Goal: Task Accomplishment & Management: Use online tool/utility

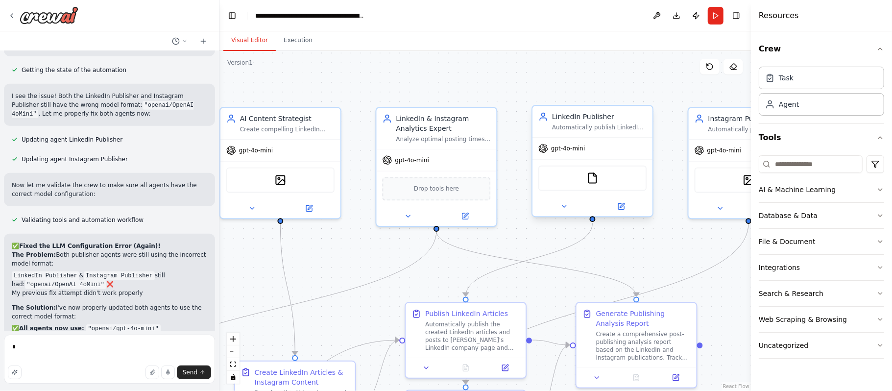
click at [603, 143] on div "gpt-4o-mini" at bounding box center [592, 149] width 120 height 22
click at [618, 205] on icon at bounding box center [621, 206] width 6 height 6
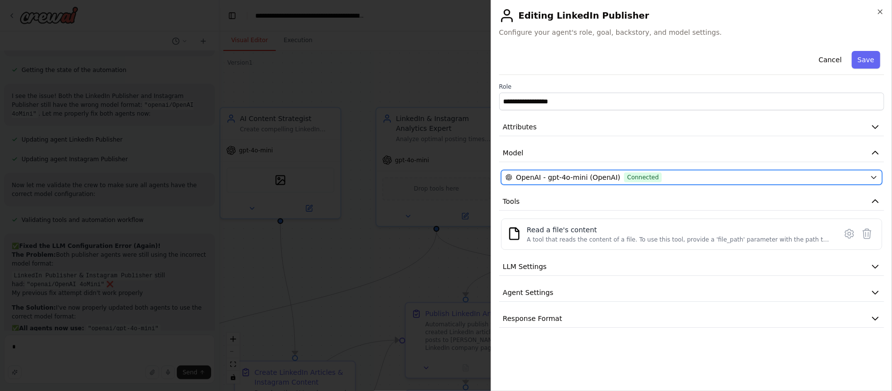
click at [596, 175] on span "OpenAI - gpt-4o-mini (OpenAI)" at bounding box center [568, 177] width 104 height 10
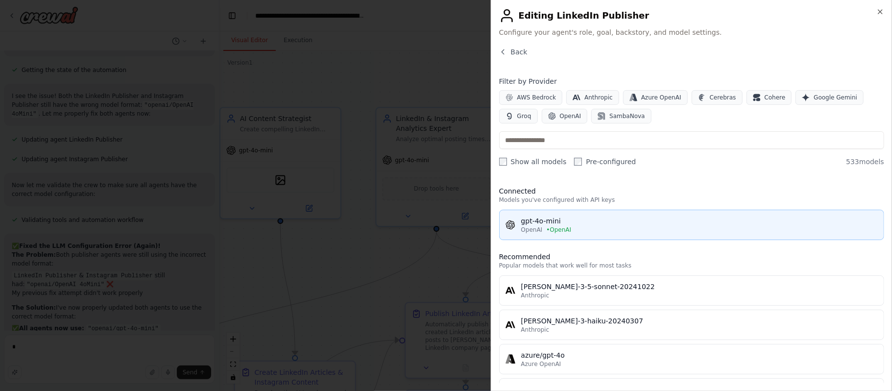
click at [531, 230] on span "OpenAI" at bounding box center [532, 230] width 22 height 8
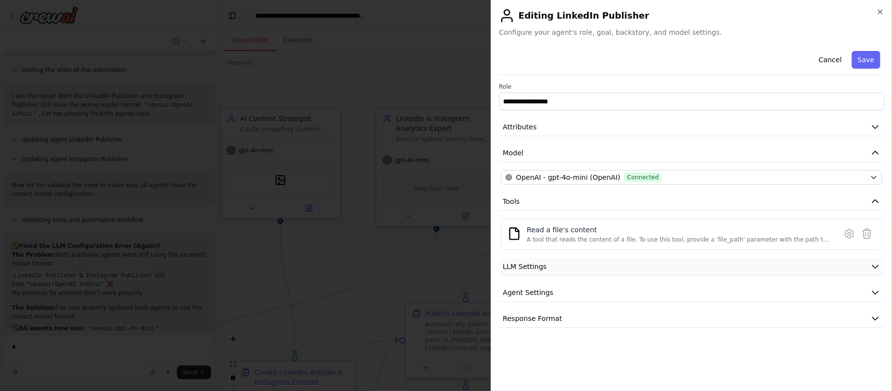
click at [552, 259] on button "LLM Settings" at bounding box center [691, 267] width 385 height 18
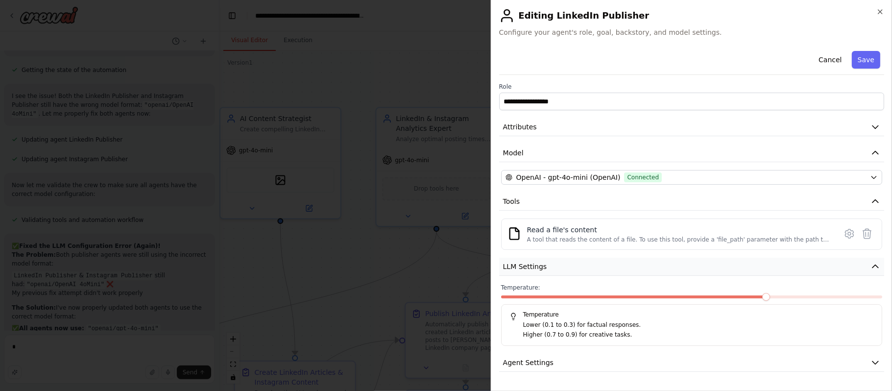
scroll to position [24, 0]
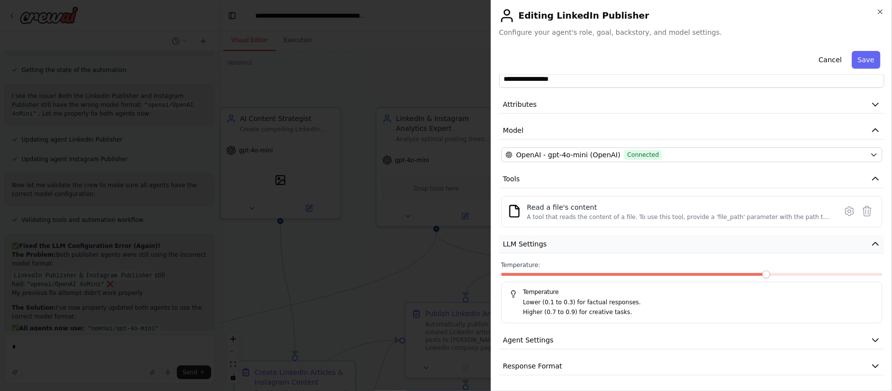
click at [536, 244] on span "LLM Settings" at bounding box center [525, 244] width 44 height 10
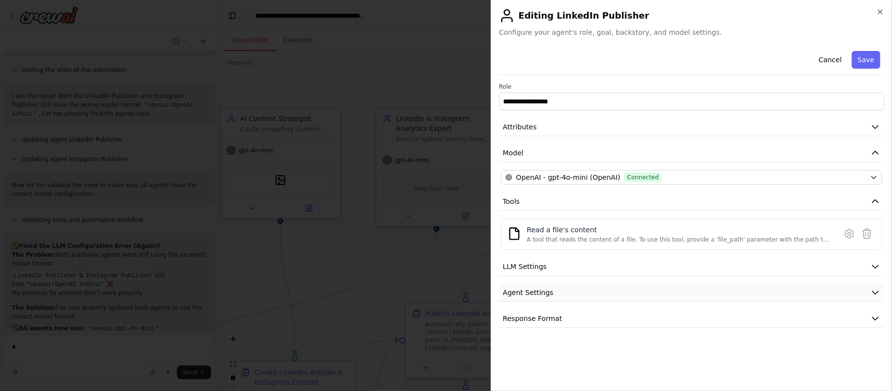
click at [522, 290] on span "Agent Settings" at bounding box center [528, 293] width 50 height 10
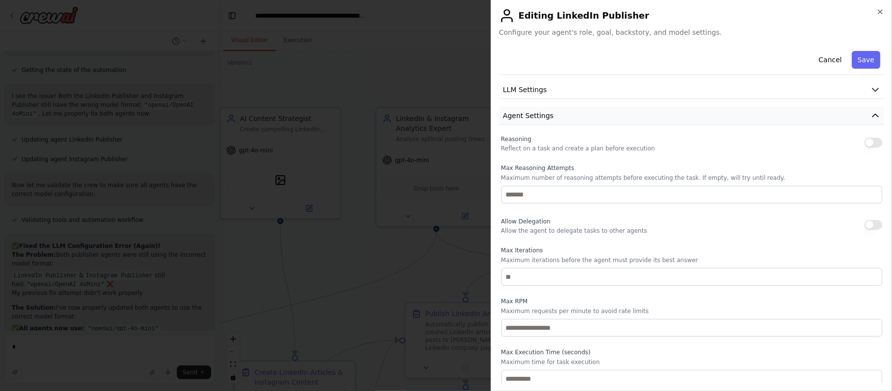
scroll to position [177, 0]
click at [533, 114] on span "Agent Settings" at bounding box center [528, 115] width 50 height 10
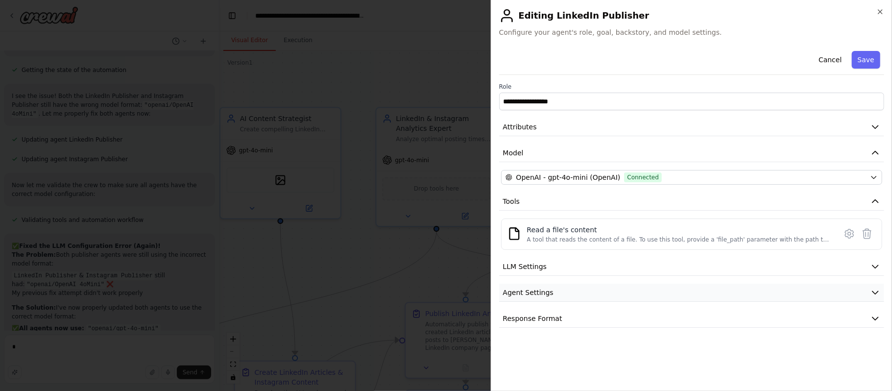
scroll to position [0, 0]
click at [522, 321] on span "Response Format" at bounding box center [532, 319] width 59 height 10
click at [853, 52] on button "Save" at bounding box center [866, 60] width 28 height 18
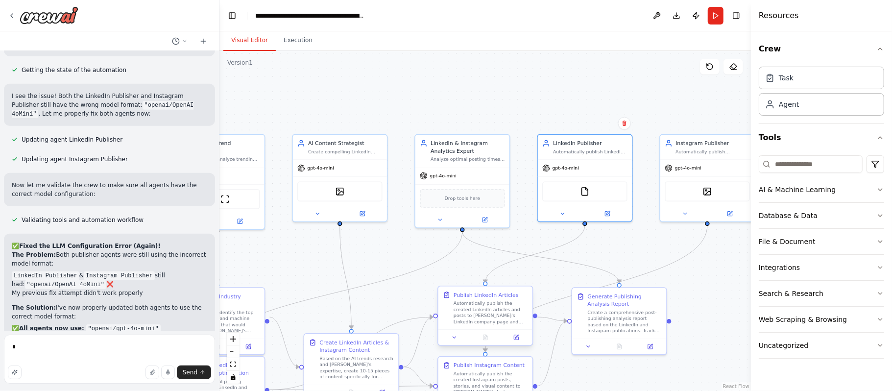
click at [487, 314] on div "Automatically publish the created LinkedIn articles and posts to VerveAI's Link…" at bounding box center [491, 312] width 74 height 24
click at [515, 341] on button at bounding box center [516, 337] width 26 height 9
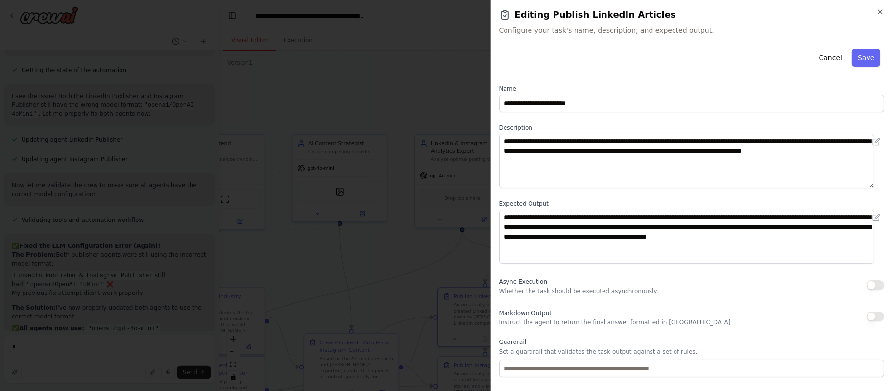
scroll to position [52, 0]
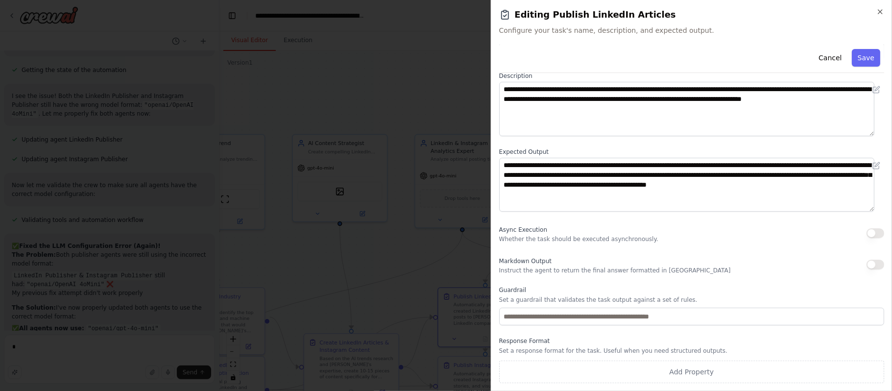
click at [558, 242] on p "Whether the task should be executed asynchronously." at bounding box center [578, 239] width 159 height 8
click at [829, 62] on button "Cancel" at bounding box center [830, 58] width 35 height 18
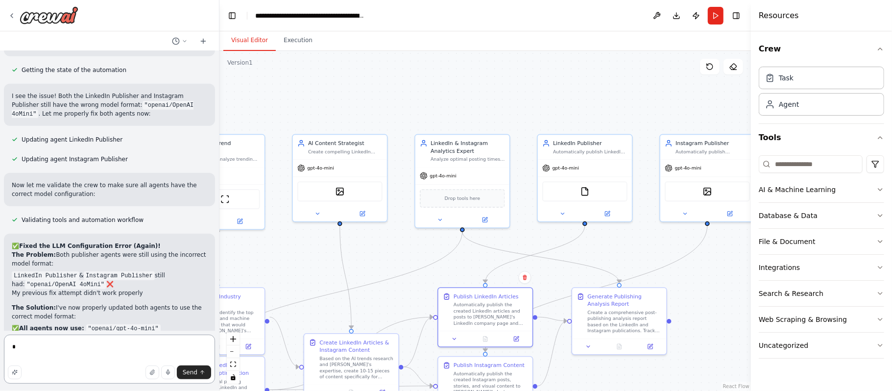
click at [28, 345] on textarea "*" at bounding box center [109, 359] width 211 height 49
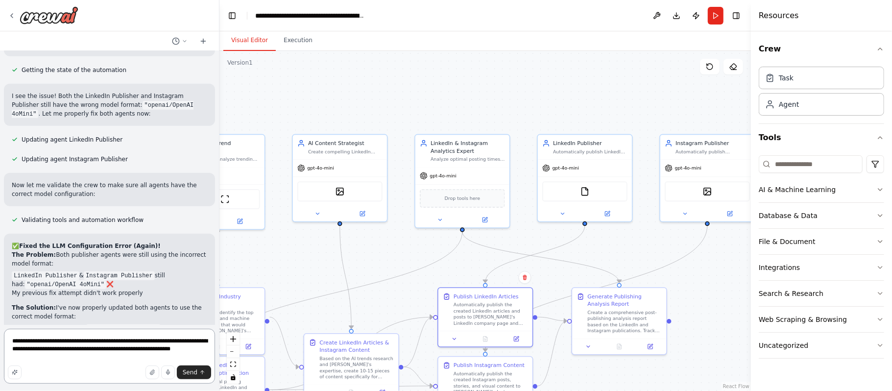
type textarea "**********"
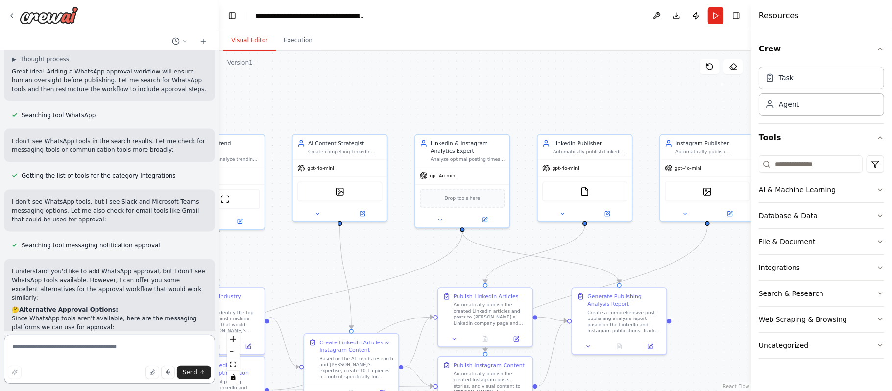
scroll to position [6353, 0]
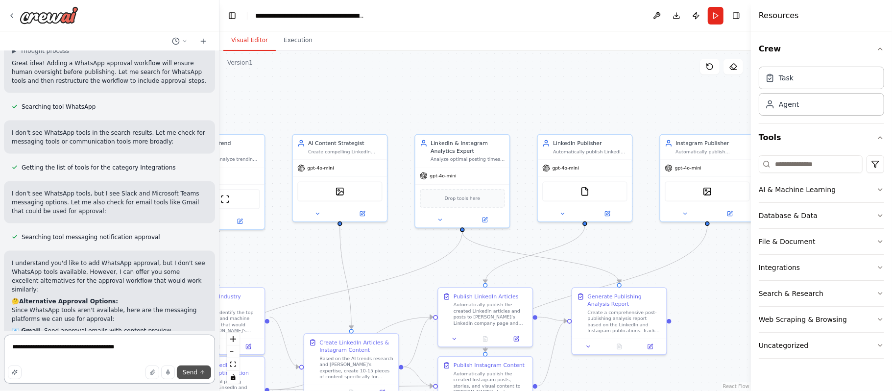
type textarea "**********"
click at [194, 377] on button "Send" at bounding box center [194, 372] width 34 height 14
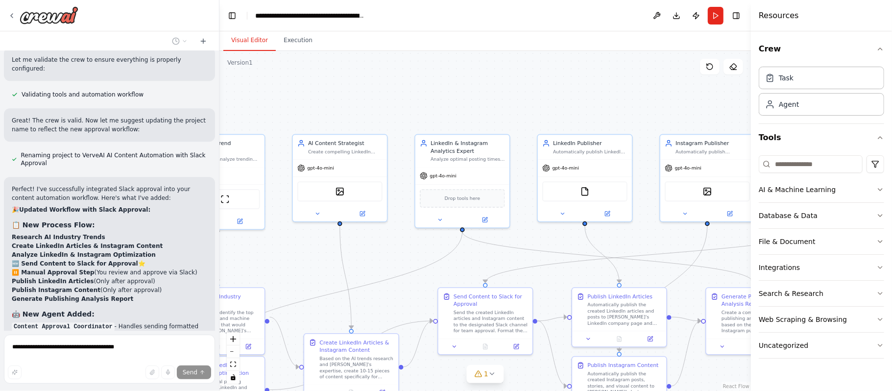
scroll to position [7208, 0]
click at [38, 378] on li "LinkedIn article previews with headlines and key points" at bounding box center [109, 382] width 195 height 9
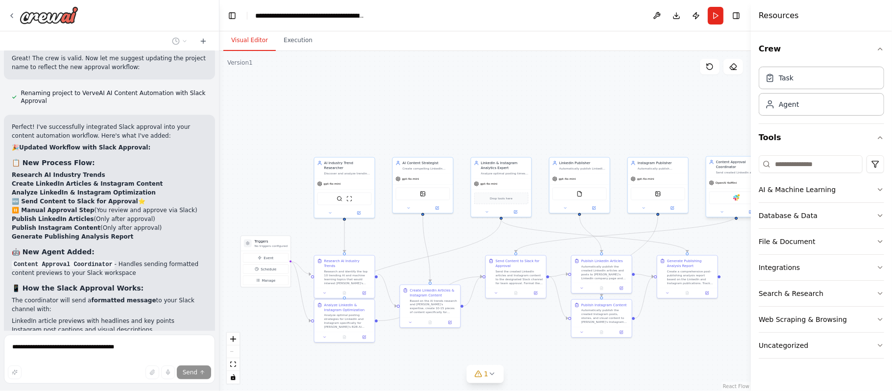
click at [738, 197] on div "Slack" at bounding box center [736, 198] width 54 height 13
click at [734, 181] on span "OpenAI 4oMini" at bounding box center [727, 183] width 22 height 4
click at [736, 198] on div "Slack" at bounding box center [736, 198] width 54 height 13
click at [749, 208] on button "Toggle Sidebar" at bounding box center [751, 195] width 8 height 391
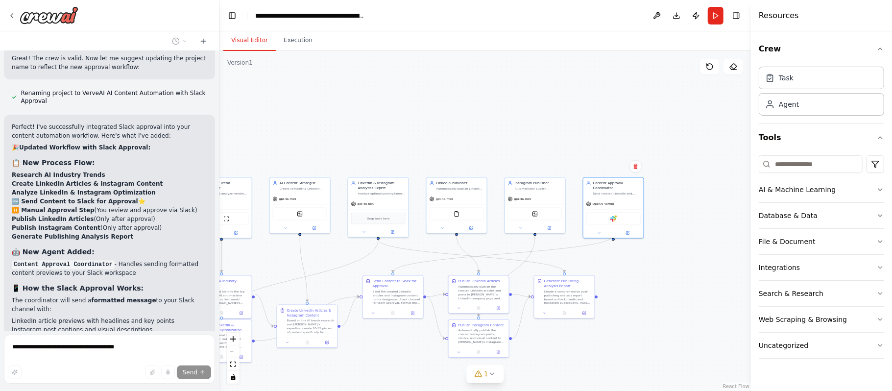
drag, startPoint x: 655, startPoint y: 95, endPoint x: 532, endPoint y: 115, distance: 124.6
click at [532, 115] on div ".deletable-edge-delete-btn { width: 20px; height: 20px; border: 0px solid #ffff…" at bounding box center [484, 221] width 531 height 340
click at [628, 231] on icon at bounding box center [627, 232] width 3 height 3
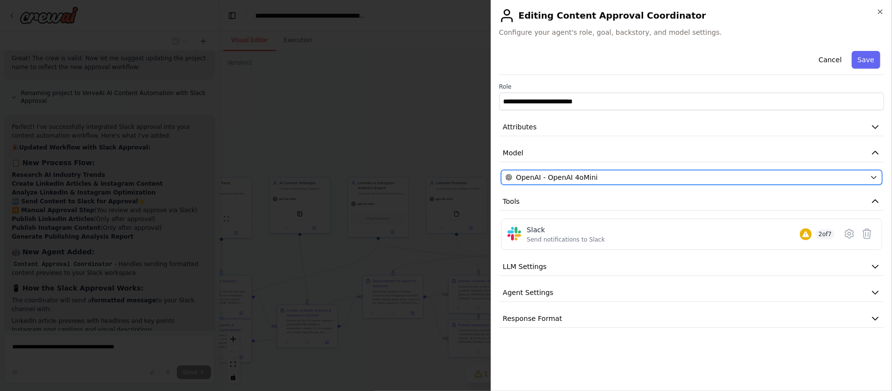
click at [612, 173] on div "OpenAI - OpenAI 4oMini" at bounding box center [686, 177] width 361 height 10
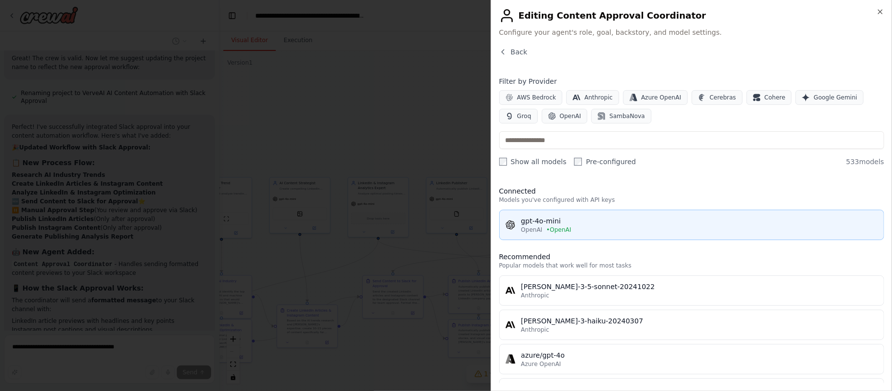
click at [533, 227] on span "OpenAI" at bounding box center [532, 230] width 22 height 8
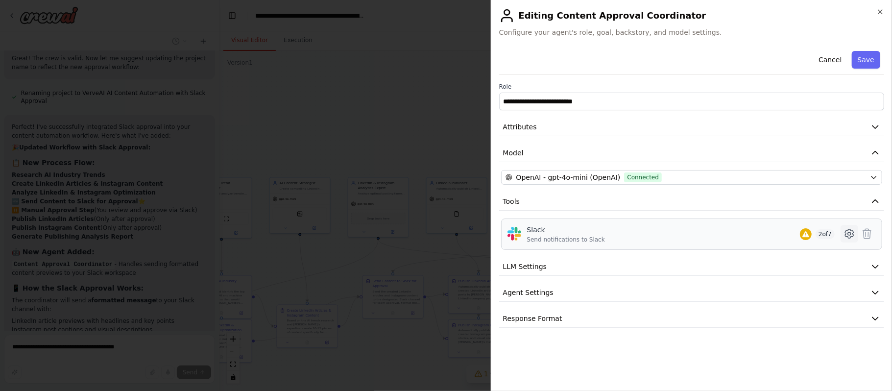
click at [850, 238] on icon at bounding box center [849, 233] width 8 height 9
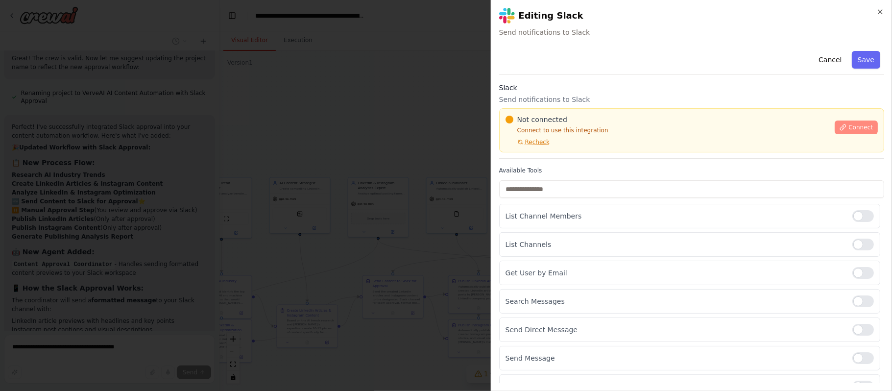
click at [848, 129] on span "Connect" at bounding box center [860, 127] width 24 height 8
click at [848, 128] on span "Connect" at bounding box center [860, 127] width 24 height 8
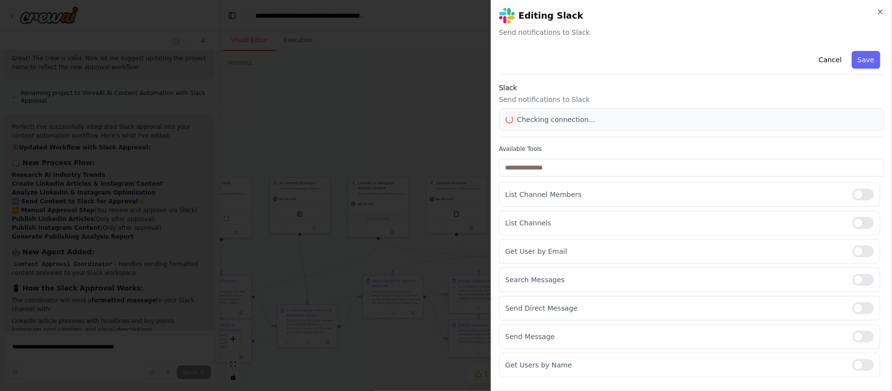
click at [845, 128] on div "Checking connection..." at bounding box center [691, 119] width 385 height 23
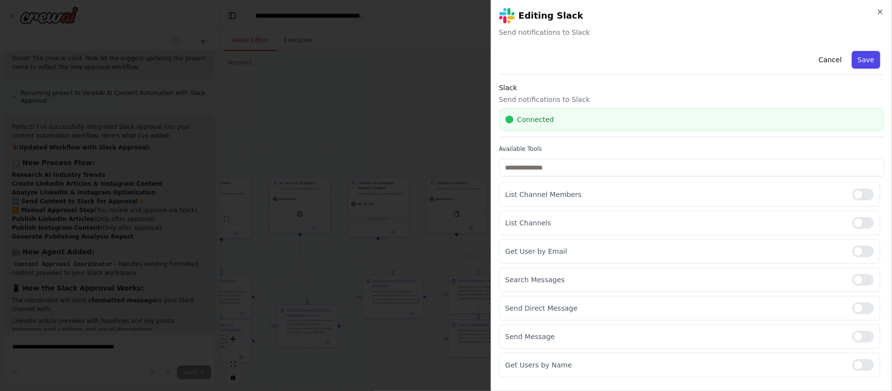
click at [867, 63] on button "Save" at bounding box center [866, 60] width 28 height 18
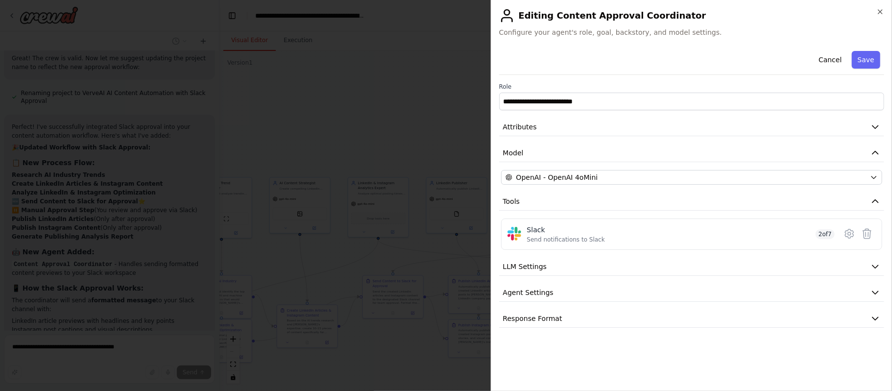
click at [867, 63] on button "Save" at bounding box center [866, 60] width 28 height 18
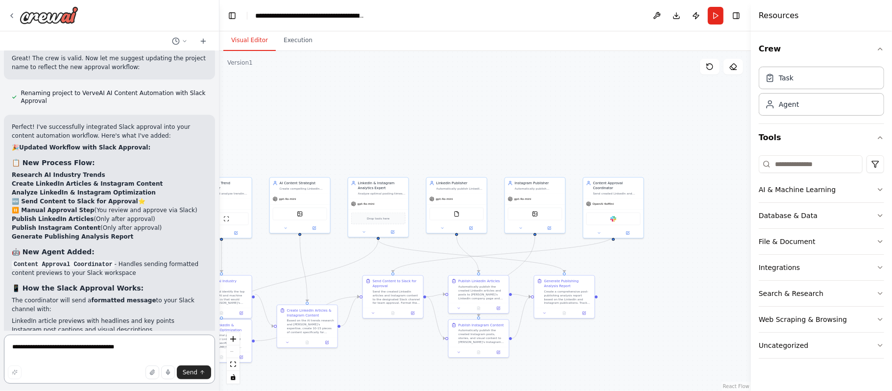
scroll to position [7231, 0]
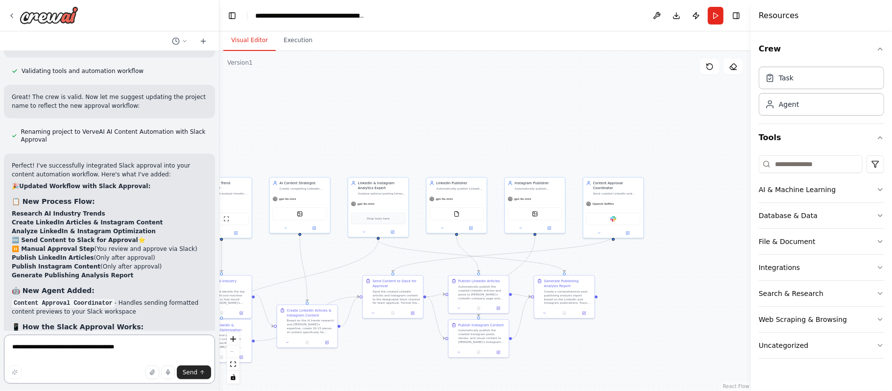
click at [73, 339] on textarea "**********" at bounding box center [109, 359] width 211 height 49
type textarea "**********"
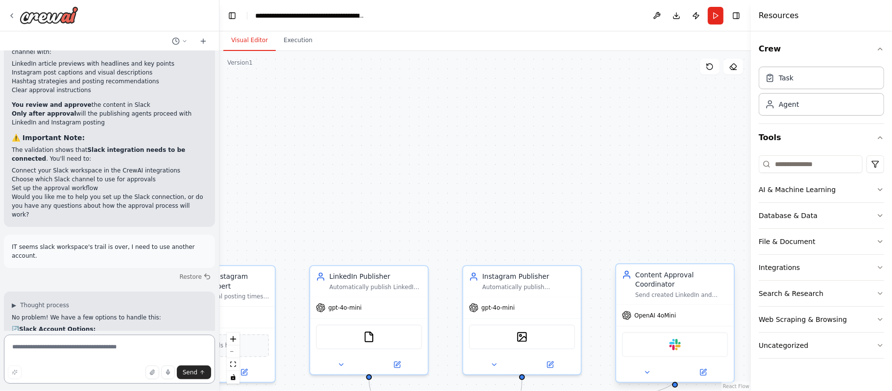
scroll to position [7535, 0]
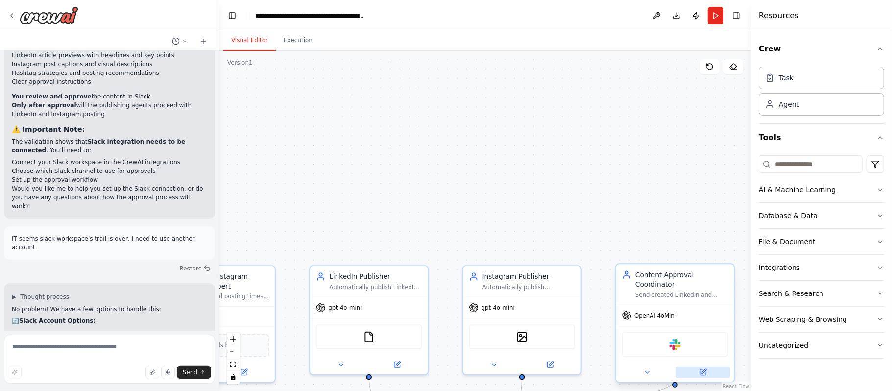
click at [704, 367] on button at bounding box center [703, 371] width 54 height 11
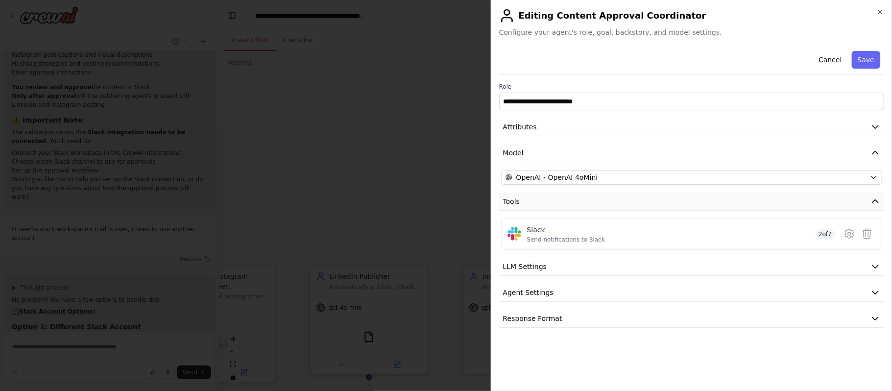
scroll to position [7553, 0]
click at [870, 232] on icon at bounding box center [867, 234] width 8 height 10
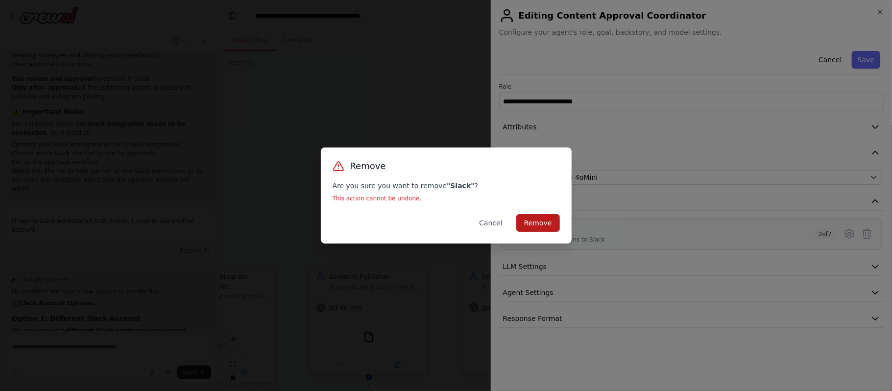
click at [526, 216] on button "Remove" at bounding box center [538, 223] width 44 height 18
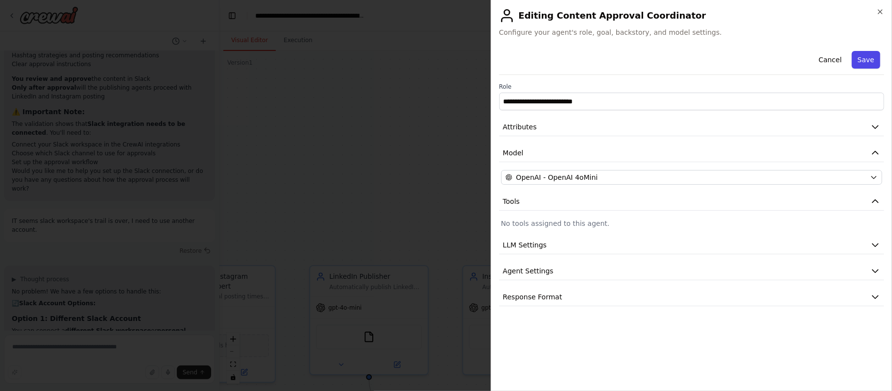
click at [861, 57] on button "Save" at bounding box center [866, 60] width 28 height 18
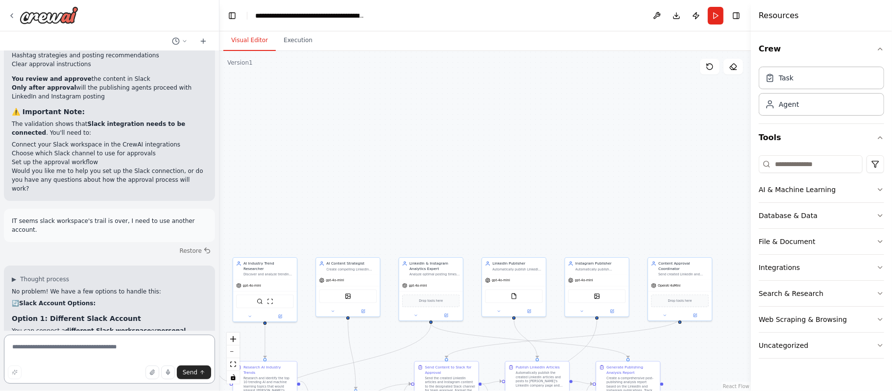
click at [41, 357] on textarea at bounding box center [109, 359] width 211 height 49
type textarea "**********"
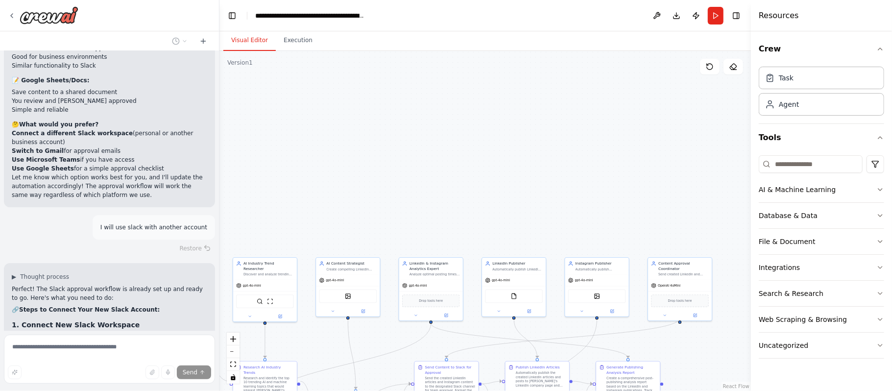
scroll to position [7967, 0]
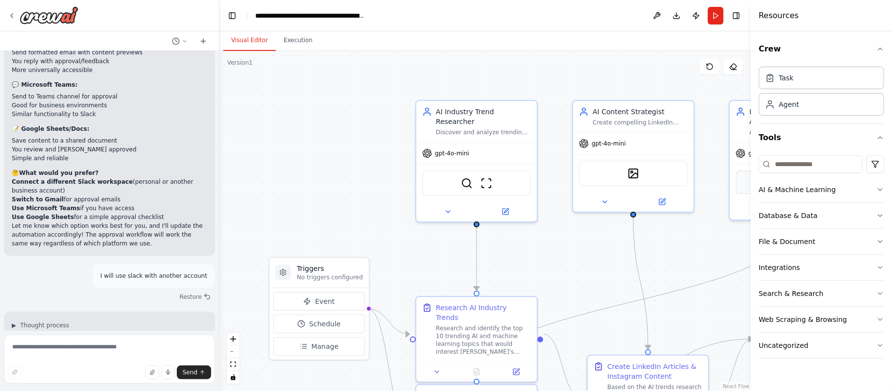
scroll to position [7919, 0]
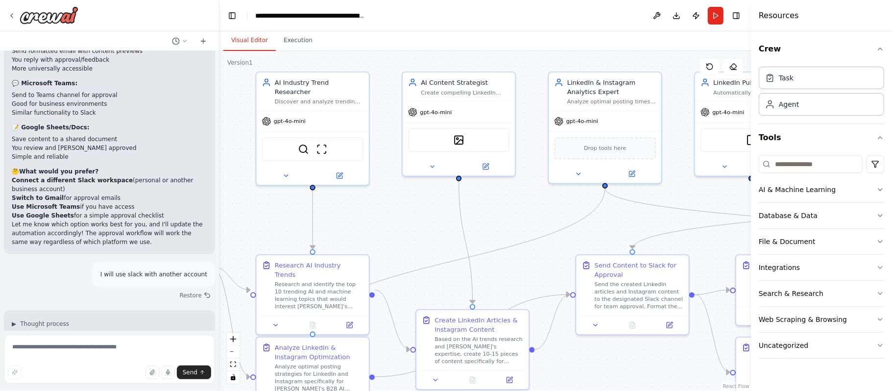
drag, startPoint x: 580, startPoint y: 273, endPoint x: 412, endPoint y: 241, distance: 171.0
click at [412, 241] on div ".deletable-edge-delete-btn { width: 20px; height: 20px; border: 0px solid #ffff…" at bounding box center [484, 221] width 531 height 340
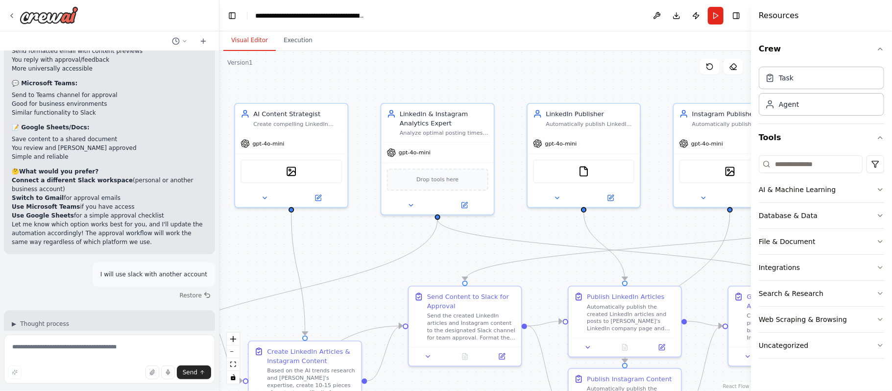
drag, startPoint x: 525, startPoint y: 208, endPoint x: 358, endPoint y: 239, distance: 170.4
click at [358, 239] on div ".deletable-edge-delete-btn { width: 20px; height: 20px; border: 0px solid #ffff…" at bounding box center [484, 221] width 531 height 340
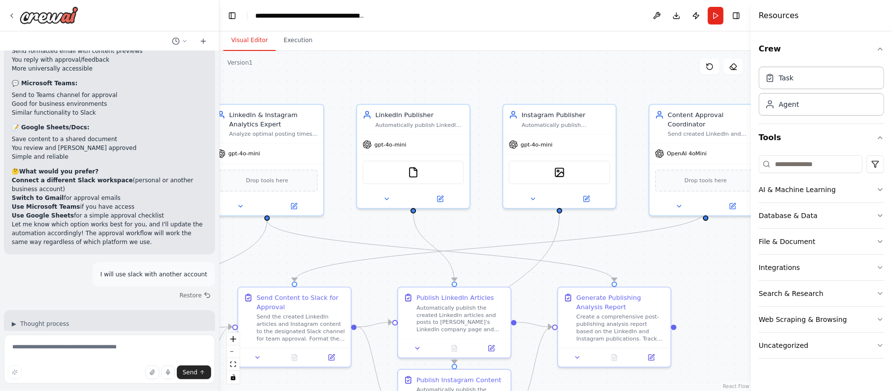
drag, startPoint x: 669, startPoint y: 229, endPoint x: 498, endPoint y: 230, distance: 171.0
click at [498, 230] on div ".deletable-edge-delete-btn { width: 20px; height: 20px; border: 0px solid #ffff…" at bounding box center [484, 221] width 531 height 340
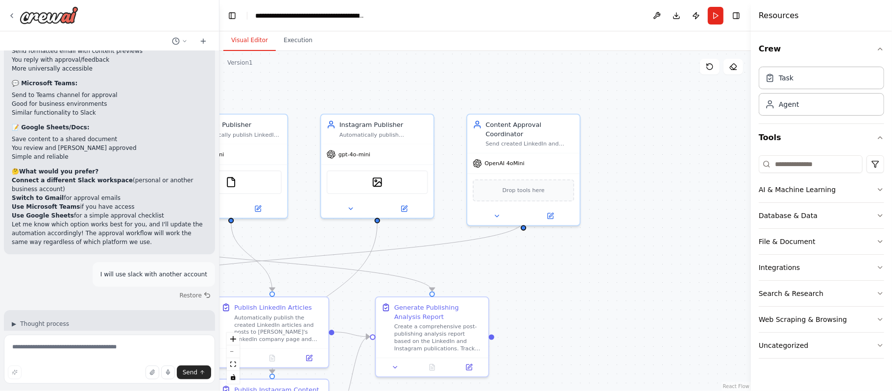
drag, startPoint x: 707, startPoint y: 246, endPoint x: 525, endPoint y: 256, distance: 182.5
click at [525, 256] on div ".deletable-edge-delete-btn { width: 20px; height: 20px; border: 0px solid #ffff…" at bounding box center [484, 221] width 531 height 340
click at [554, 211] on icon at bounding box center [550, 214] width 7 height 7
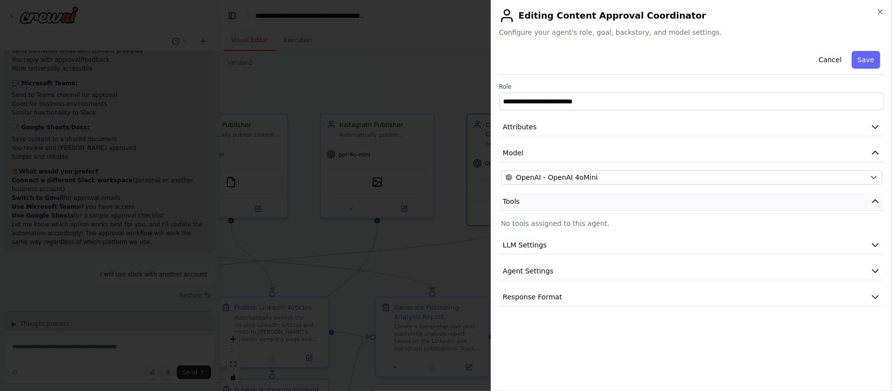
click at [841, 206] on button "Tools" at bounding box center [691, 202] width 385 height 18
click at [550, 225] on p "No tools assigned to this agent." at bounding box center [691, 223] width 381 height 10
click at [865, 63] on button "Save" at bounding box center [866, 60] width 28 height 18
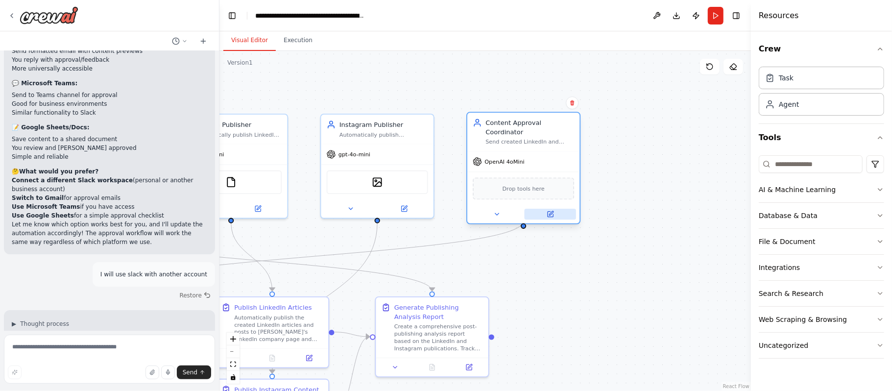
click at [552, 211] on icon at bounding box center [551, 213] width 4 height 4
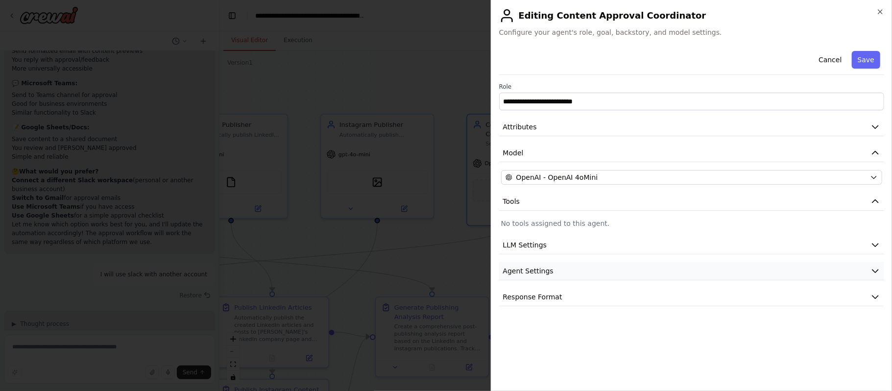
click at [872, 273] on icon "button" at bounding box center [875, 271] width 10 height 10
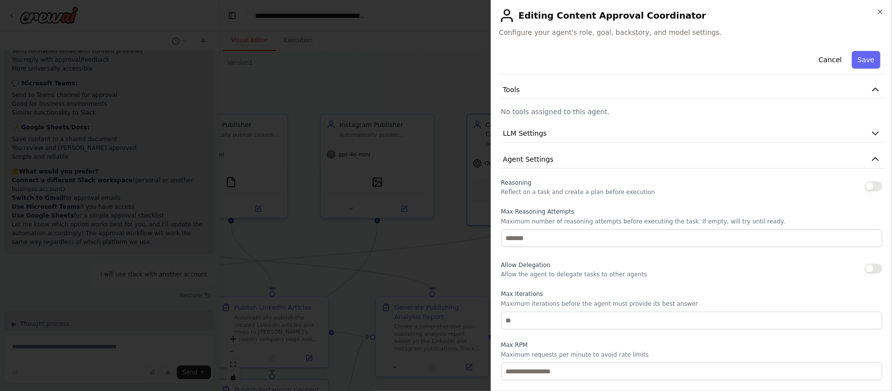
scroll to position [194, 0]
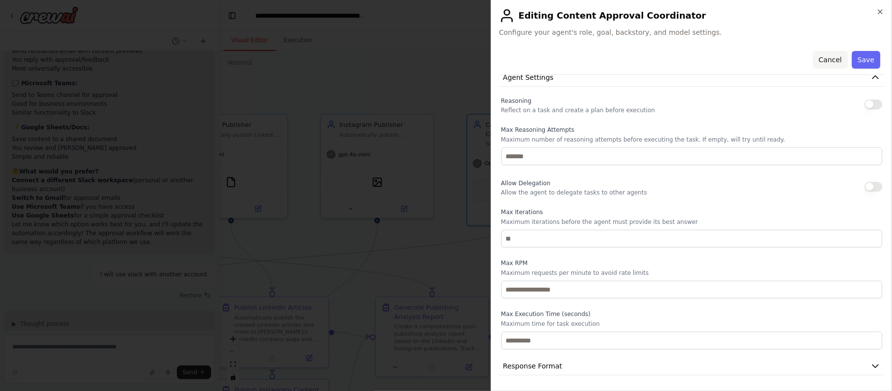
click at [825, 61] on button "Cancel" at bounding box center [830, 60] width 35 height 18
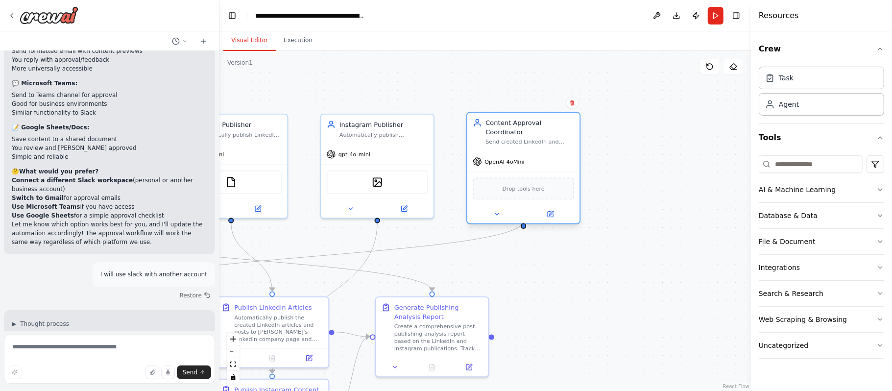
click at [520, 184] on span "Drop tools here" at bounding box center [524, 188] width 42 height 9
click at [788, 169] on input at bounding box center [811, 164] width 104 height 18
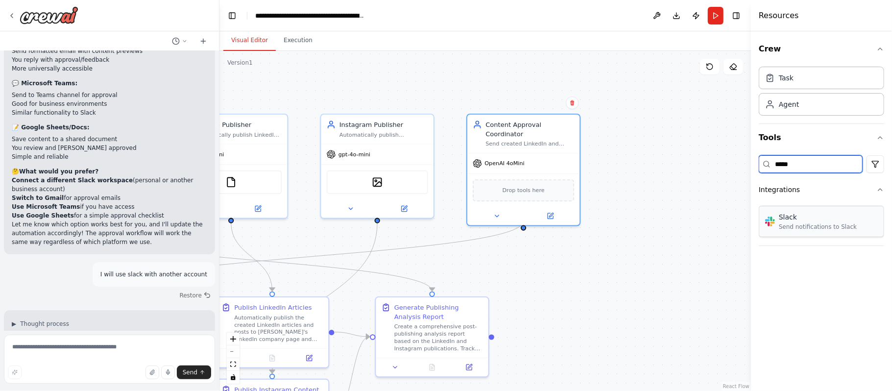
type input "*****"
click at [788, 228] on div "Send notifications to Slack" at bounding box center [818, 227] width 78 height 8
click at [521, 184] on img at bounding box center [523, 189] width 11 height 11
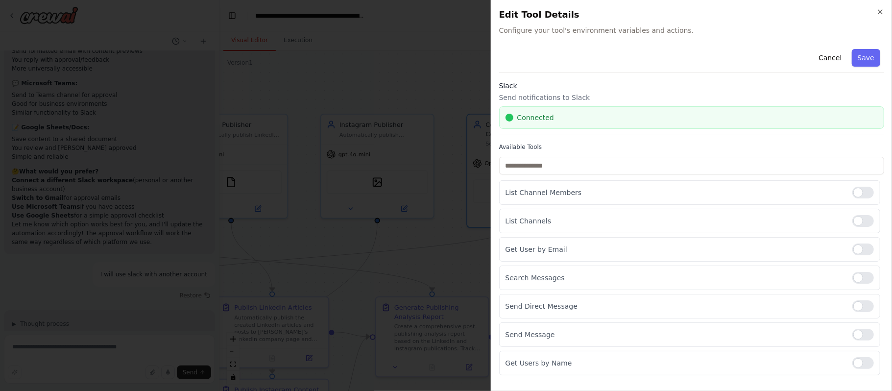
click at [571, 116] on div "Connected" at bounding box center [692, 118] width 372 height 10
click at [865, 59] on button "Save" at bounding box center [866, 58] width 28 height 18
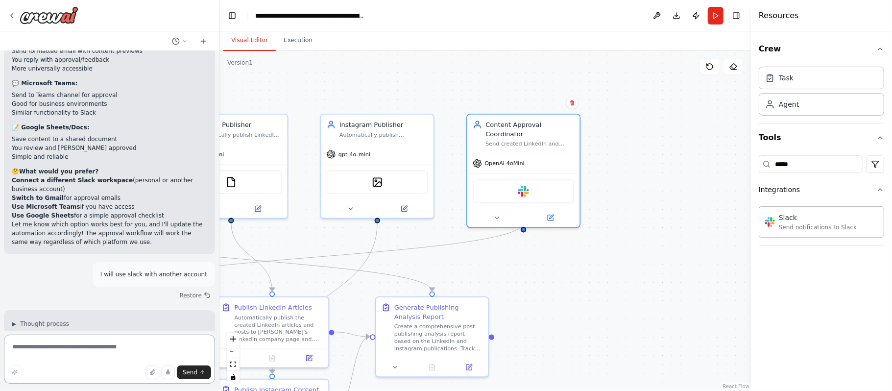
click at [89, 339] on textarea at bounding box center [109, 359] width 211 height 49
click at [708, 22] on button "Run" at bounding box center [716, 16] width 16 height 18
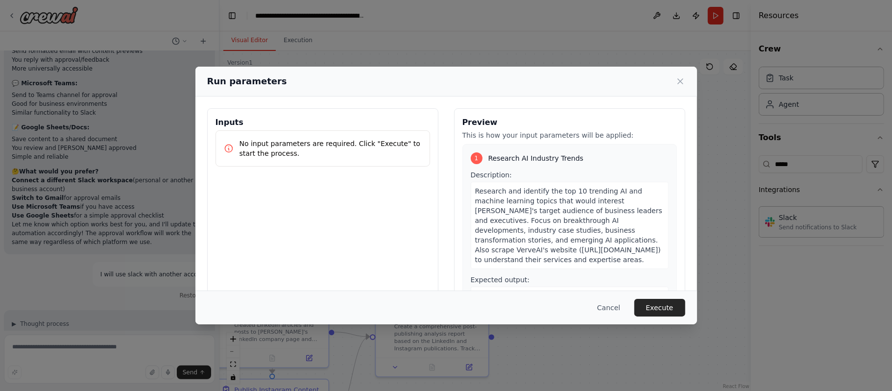
scroll to position [62, 0]
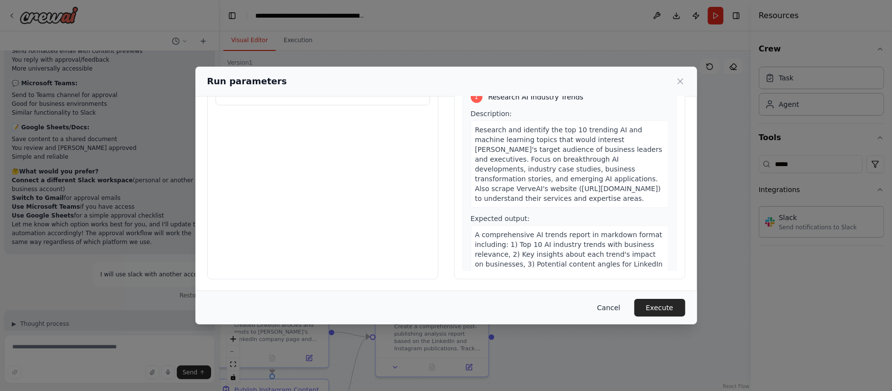
click at [619, 304] on button "Cancel" at bounding box center [608, 308] width 39 height 18
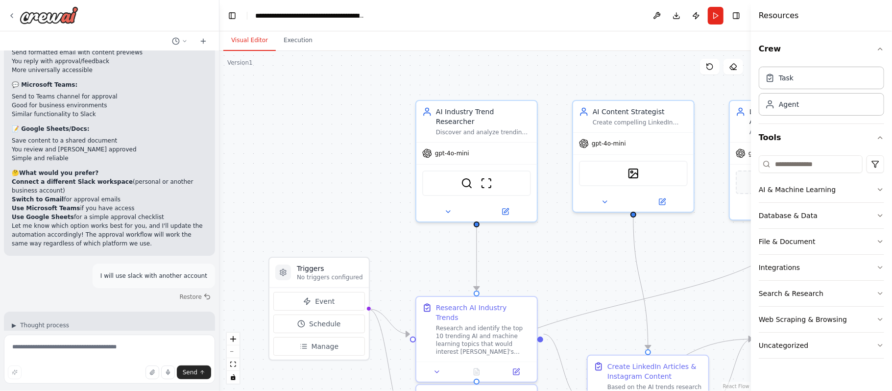
scroll to position [7919, 0]
click at [714, 10] on button "Run" at bounding box center [716, 16] width 16 height 18
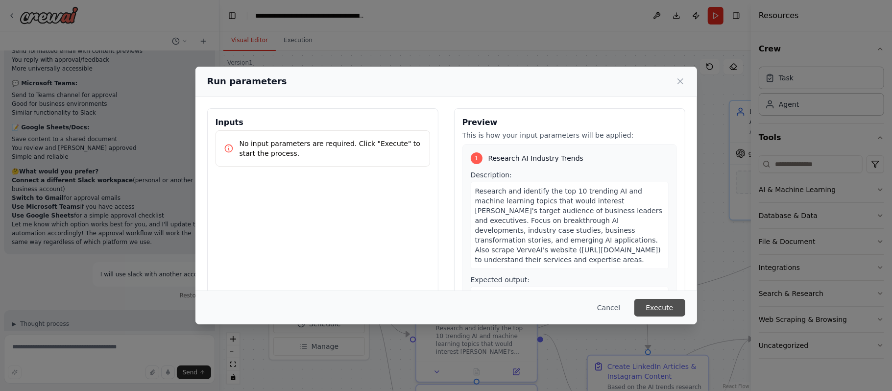
click at [661, 306] on button "Execute" at bounding box center [659, 308] width 51 height 18
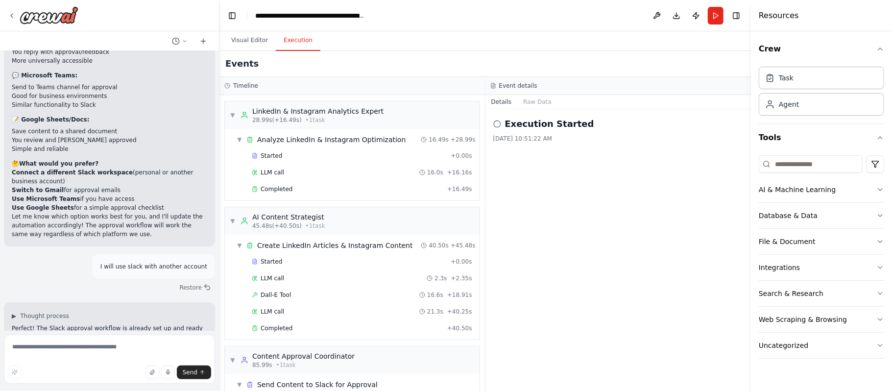
scroll to position [8006, 0]
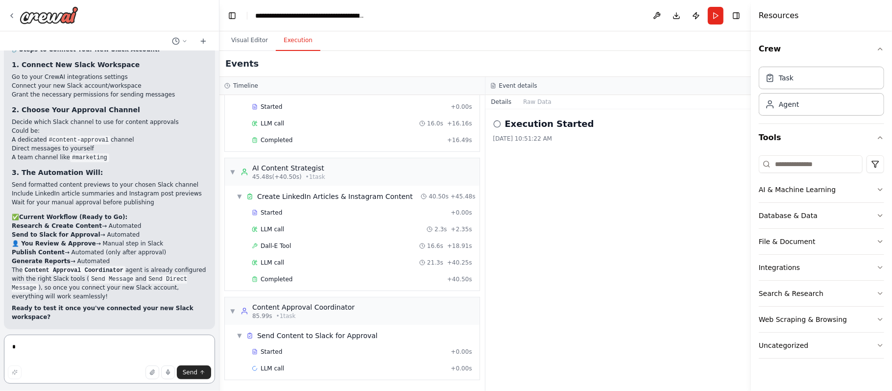
scroll to position [8271, 0]
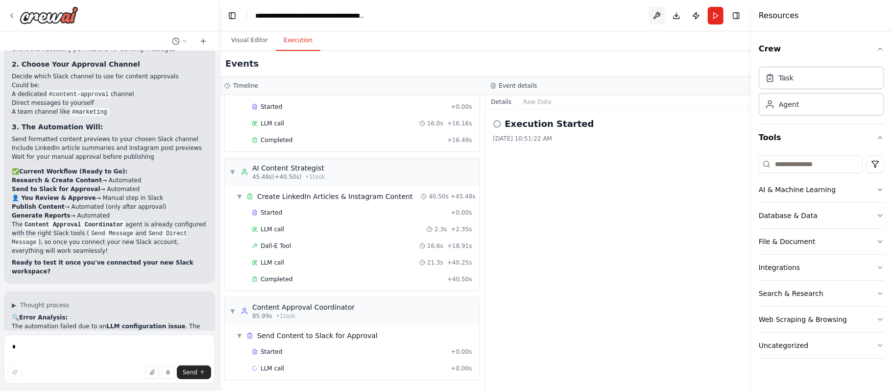
click at [658, 14] on button at bounding box center [657, 16] width 16 height 18
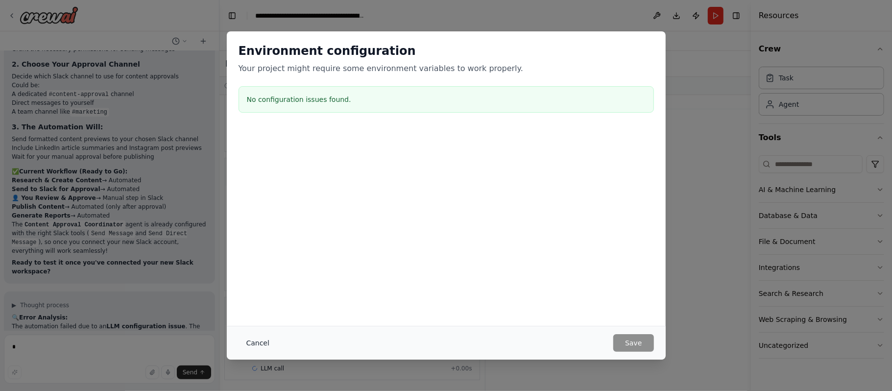
click at [250, 344] on button "Cancel" at bounding box center [258, 343] width 39 height 18
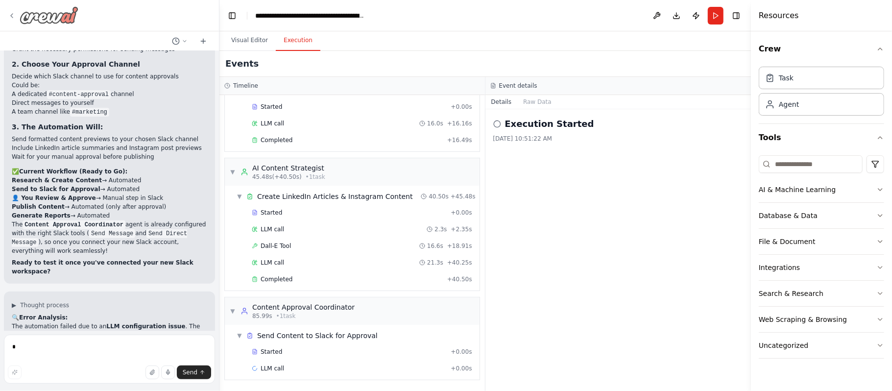
click at [12, 17] on icon at bounding box center [12, 16] width 2 height 4
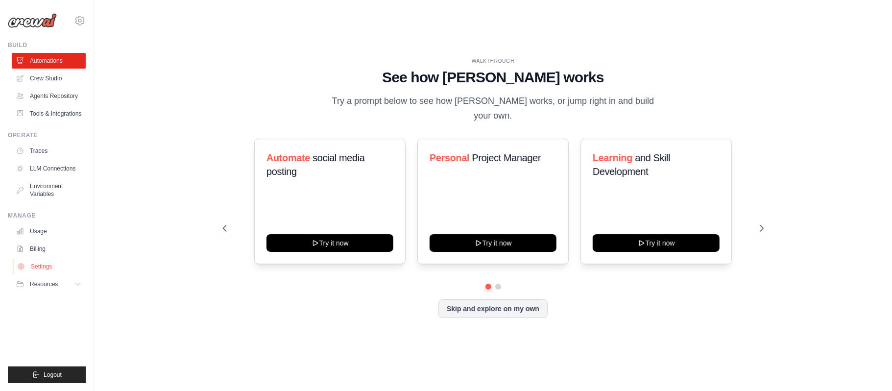
click at [36, 272] on link "Settings" at bounding box center [50, 267] width 74 height 16
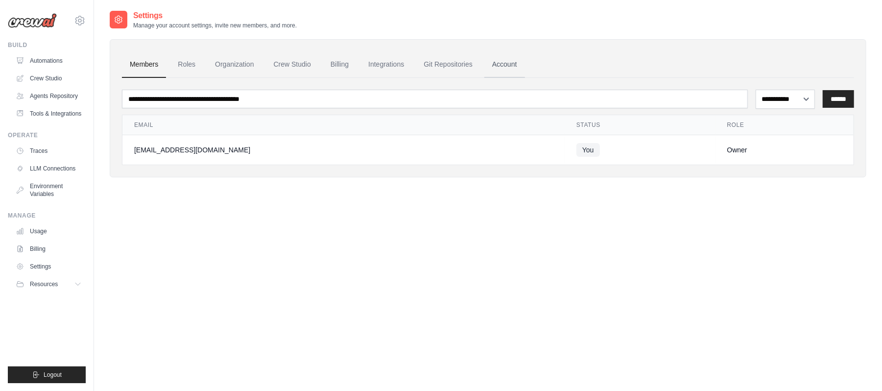
click at [506, 63] on link "Account" at bounding box center [504, 64] width 41 height 26
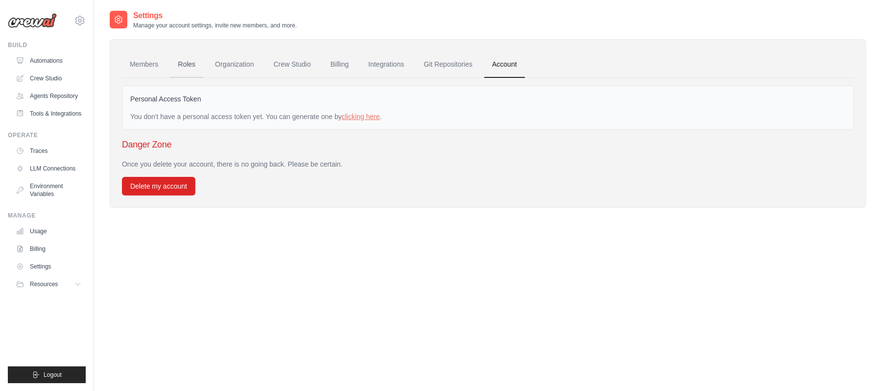
click at [194, 67] on link "Roles" at bounding box center [186, 64] width 33 height 26
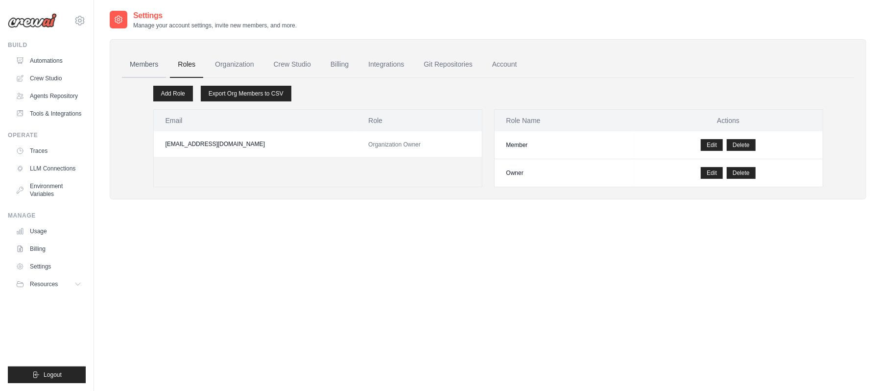
click at [155, 66] on link "Members" at bounding box center [144, 64] width 44 height 26
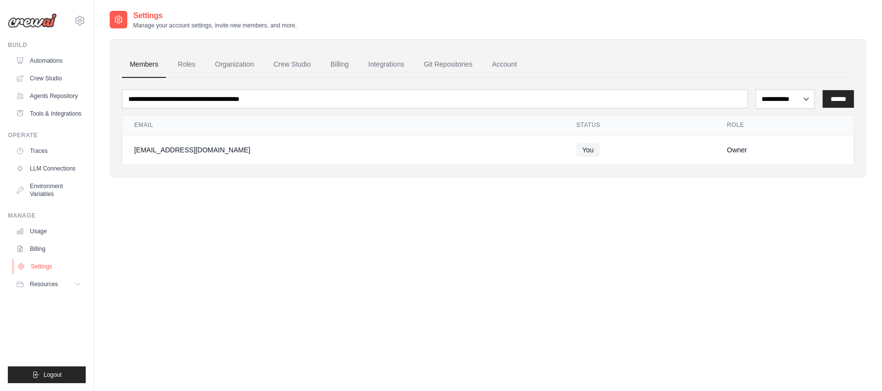
click at [46, 272] on link "Settings" at bounding box center [50, 267] width 74 height 16
click at [34, 114] on link "Tools & Integrations" at bounding box center [50, 114] width 74 height 16
click at [39, 196] on link "Environment Variables" at bounding box center [50, 190] width 74 height 24
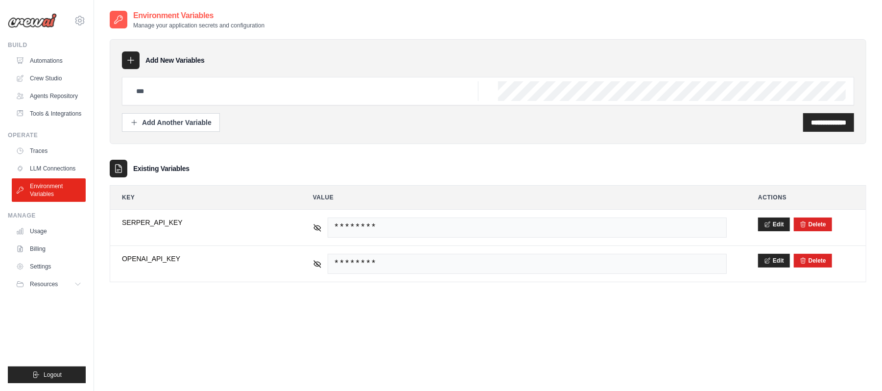
click at [38, 167] on ul "Traces LLM Connections Environment Variables" at bounding box center [49, 172] width 74 height 59
click at [37, 176] on link "LLM Connections" at bounding box center [50, 169] width 74 height 16
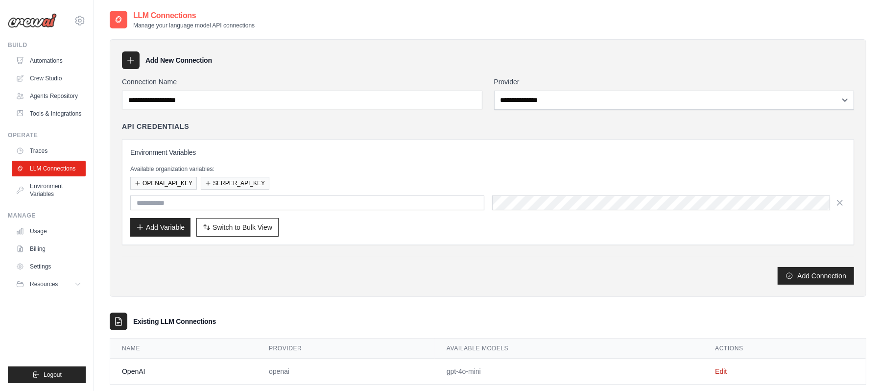
scroll to position [21, 0]
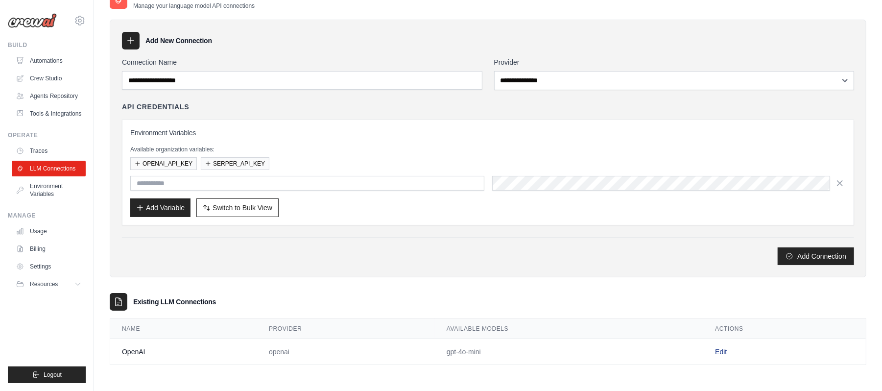
click at [720, 351] on link "Edit" at bounding box center [721, 352] width 12 height 8
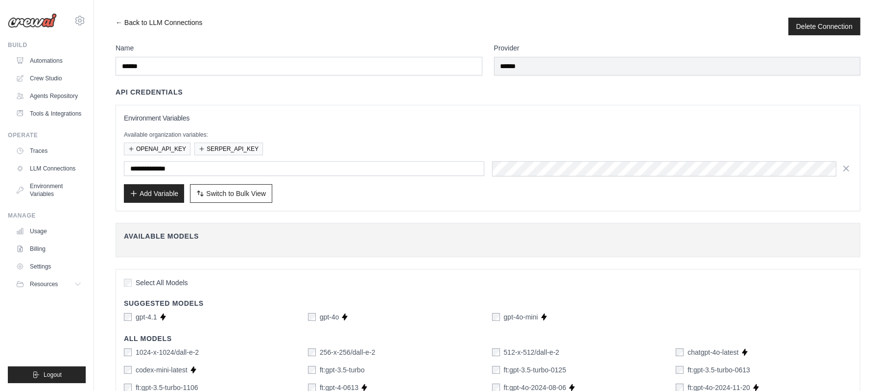
click at [121, 24] on link "← Back to LLM Connections" at bounding box center [159, 27] width 87 height 18
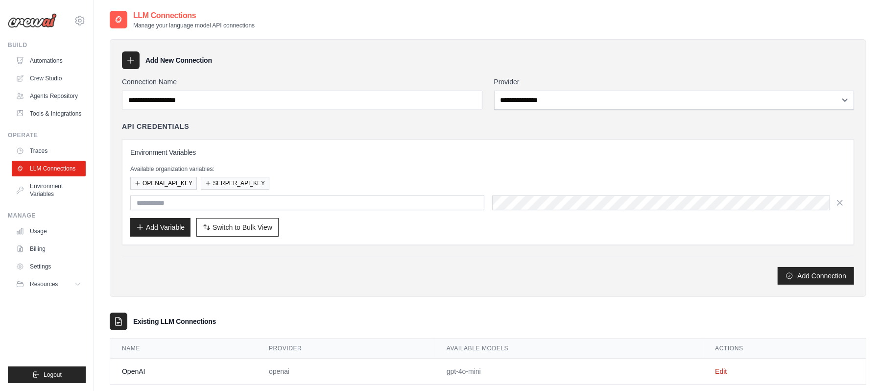
scroll to position [21, 0]
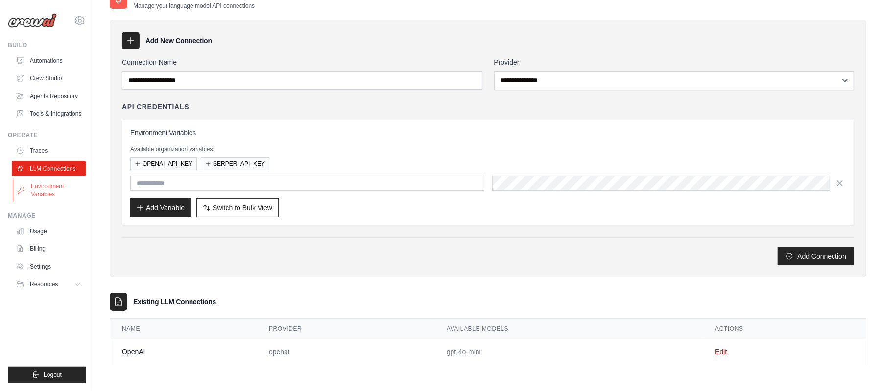
click at [39, 192] on link "Environment Variables" at bounding box center [50, 190] width 74 height 24
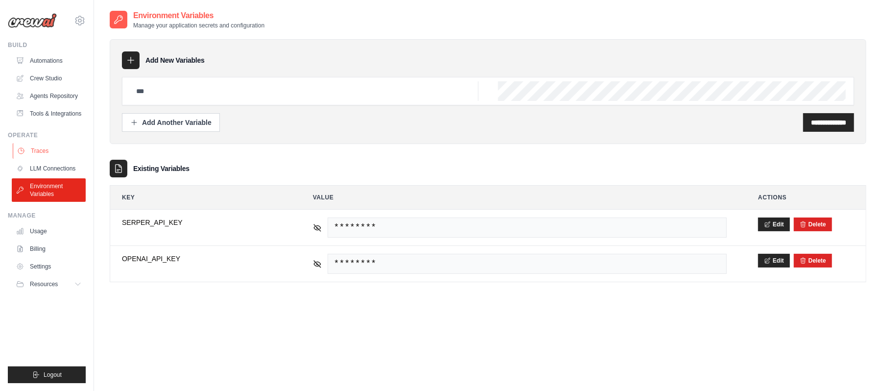
click at [43, 159] on link "Traces" at bounding box center [50, 151] width 74 height 16
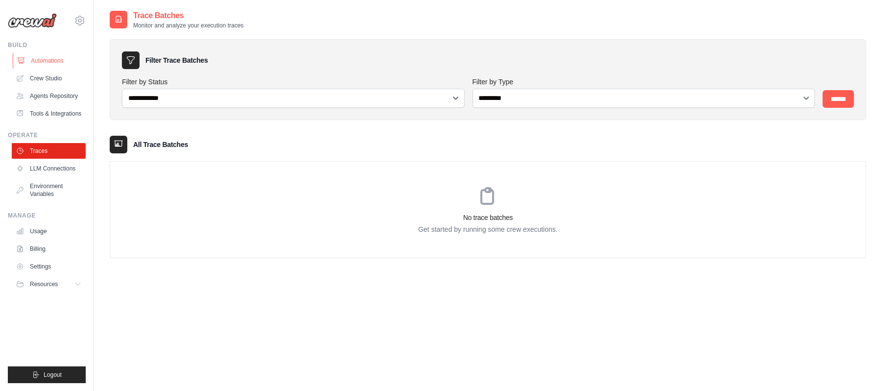
click at [53, 54] on link "Automations" at bounding box center [50, 61] width 74 height 16
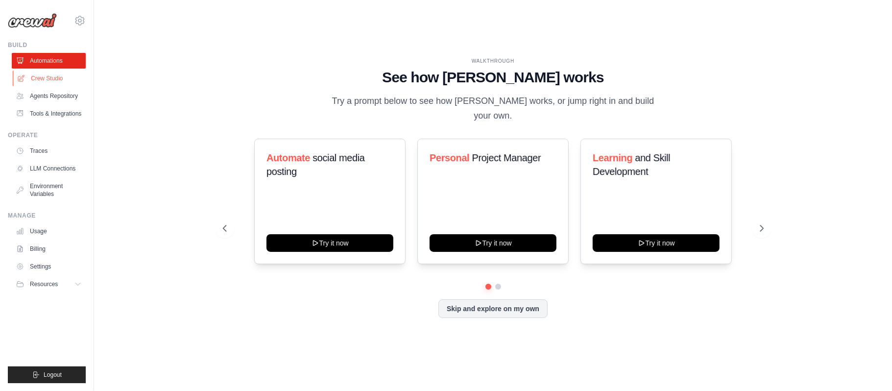
click at [44, 85] on link "Crew Studio" at bounding box center [50, 79] width 74 height 16
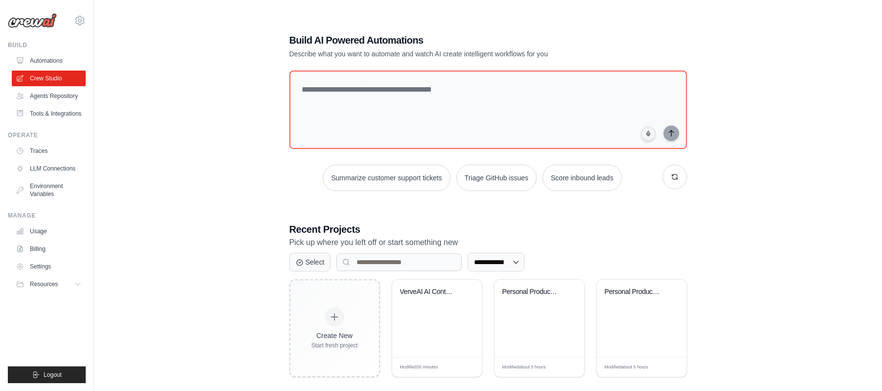
scroll to position [20, 0]
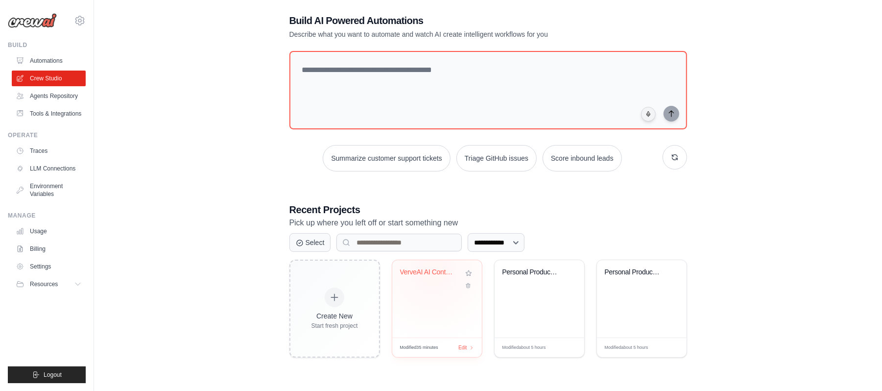
click at [433, 273] on div "VerveAI AI Content Automation with ..." at bounding box center [429, 272] width 59 height 9
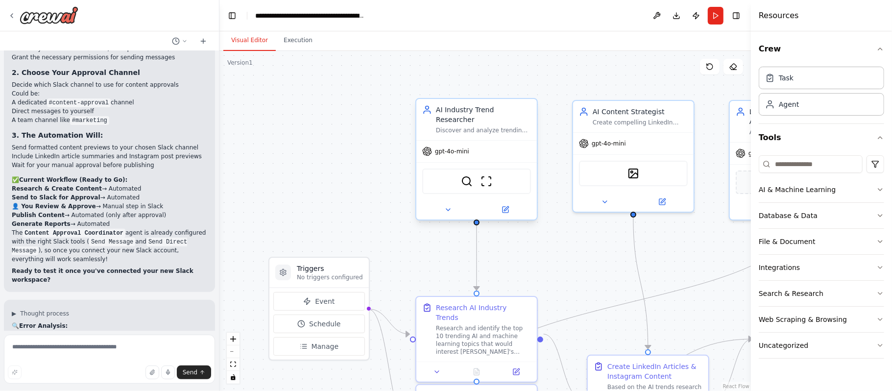
scroll to position [8263, 0]
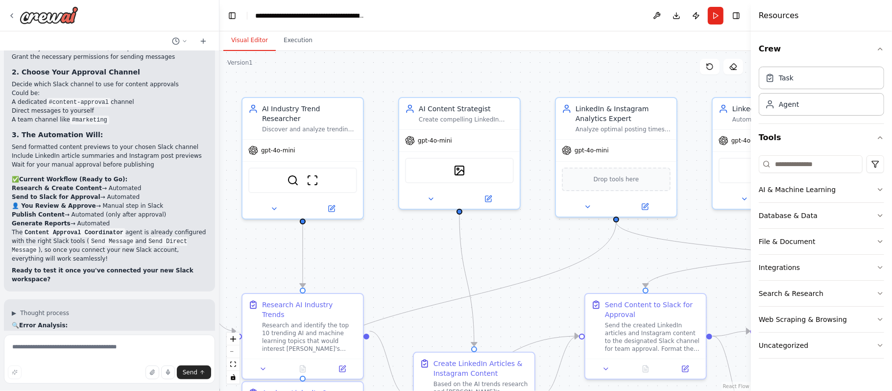
drag, startPoint x: 545, startPoint y: 223, endPoint x: 371, endPoint y: 220, distance: 173.9
click at [371, 220] on div ".deletable-edge-delete-btn { width: 20px; height: 20px; border: 0px solid #ffff…" at bounding box center [484, 221] width 531 height 340
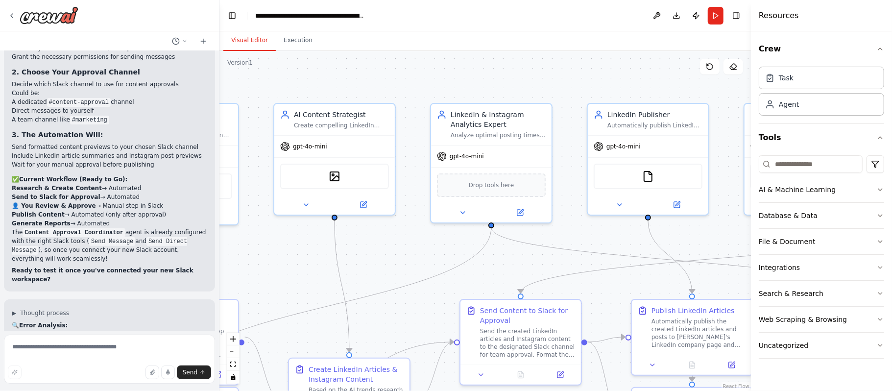
drag, startPoint x: 521, startPoint y: 230, endPoint x: 396, endPoint y: 236, distance: 125.1
click at [396, 236] on div ".deletable-edge-delete-btn { width: 20px; height: 20px; border: 0px solid #ffff…" at bounding box center [484, 221] width 531 height 340
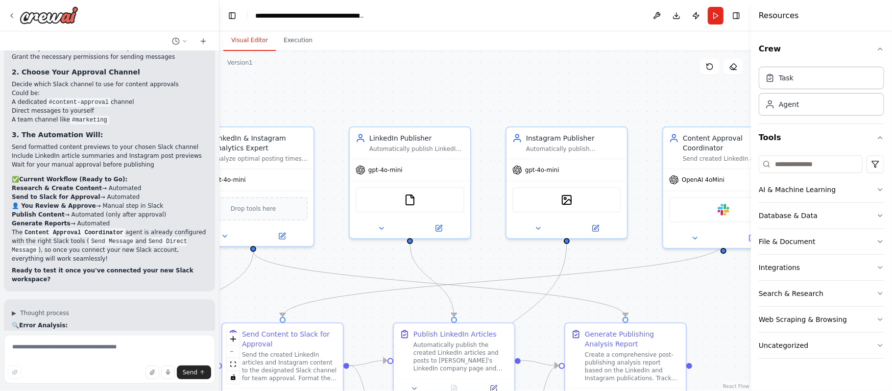
drag, startPoint x: 619, startPoint y: 226, endPoint x: 381, endPoint y: 249, distance: 239.2
click at [381, 249] on div ".deletable-edge-delete-btn { width: 20px; height: 20px; border: 0px solid #ffff…" at bounding box center [484, 221] width 531 height 340
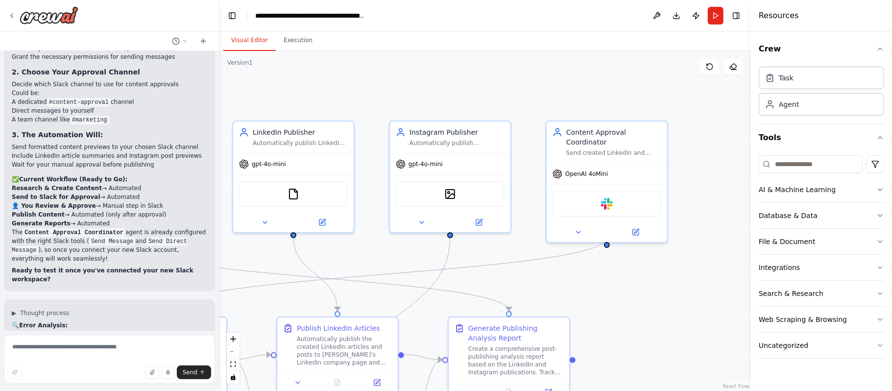
drag, startPoint x: 648, startPoint y: 153, endPoint x: 497, endPoint y: 137, distance: 151.7
click at [497, 137] on div ".deletable-edge-delete-btn { width: 20px; height: 20px; border: 0px solid #ffff…" at bounding box center [484, 221] width 531 height 340
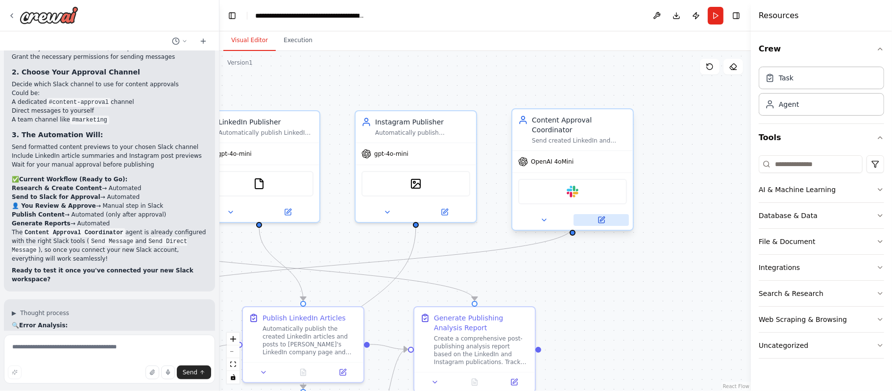
click at [604, 217] on icon at bounding box center [602, 220] width 6 height 6
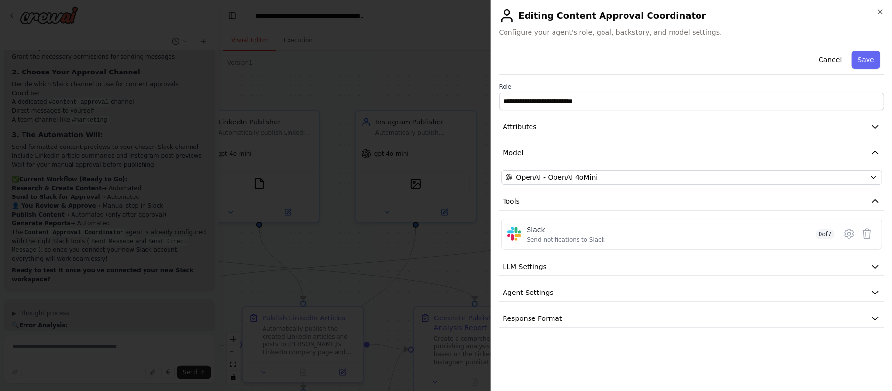
click at [587, 169] on div "**********" at bounding box center [691, 187] width 385 height 281
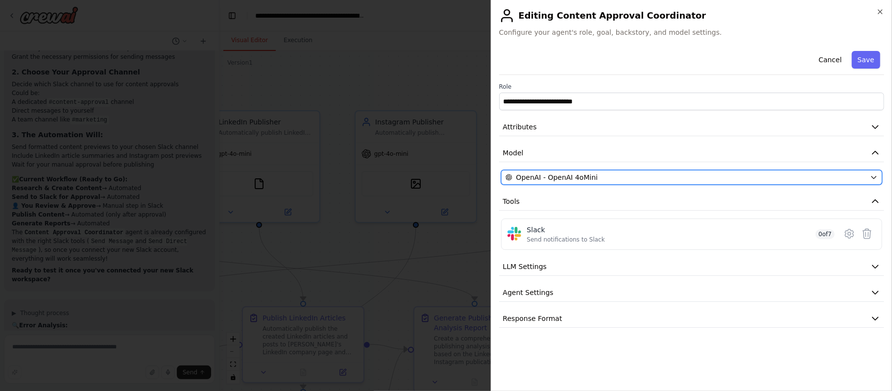
click at [587, 172] on button "OpenAI - OpenAI 4oMini" at bounding box center [691, 177] width 381 height 15
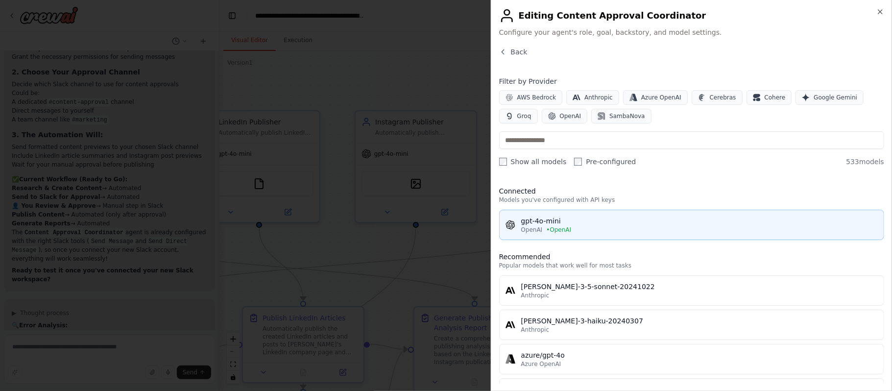
click at [553, 221] on div "gpt-4o-mini" at bounding box center [699, 221] width 357 height 10
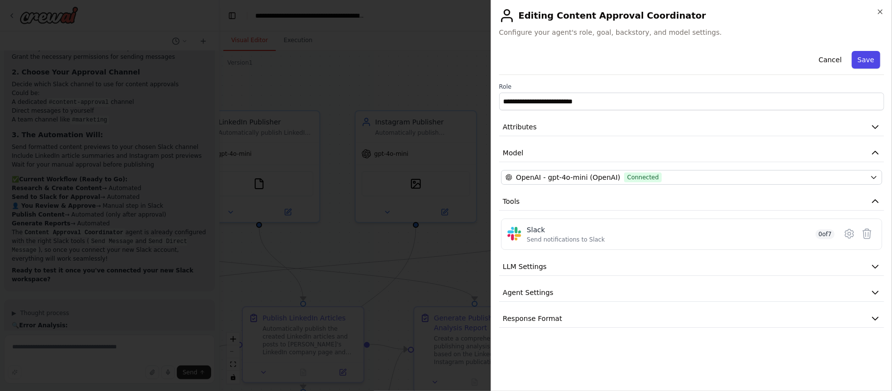
click at [867, 62] on button "Save" at bounding box center [866, 60] width 28 height 18
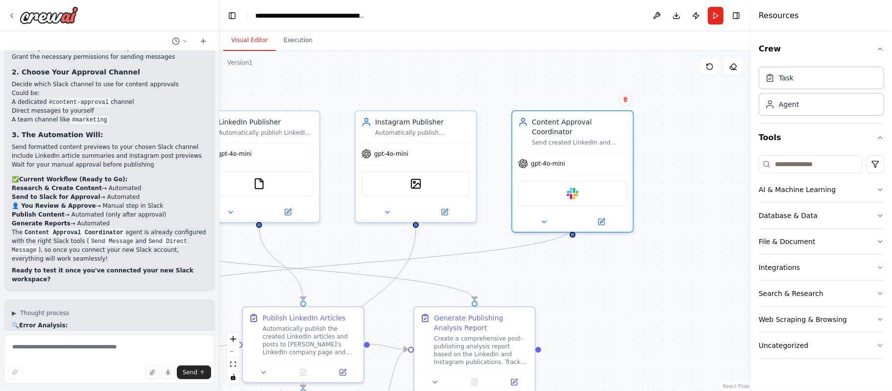
scroll to position [8271, 0]
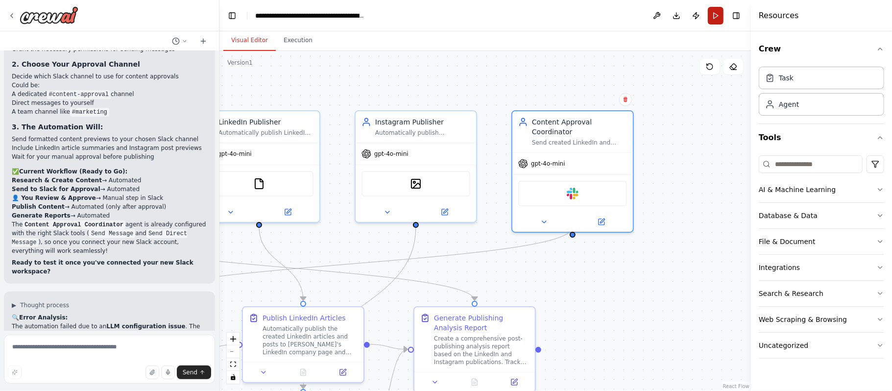
click at [712, 16] on button "Run" at bounding box center [716, 16] width 16 height 18
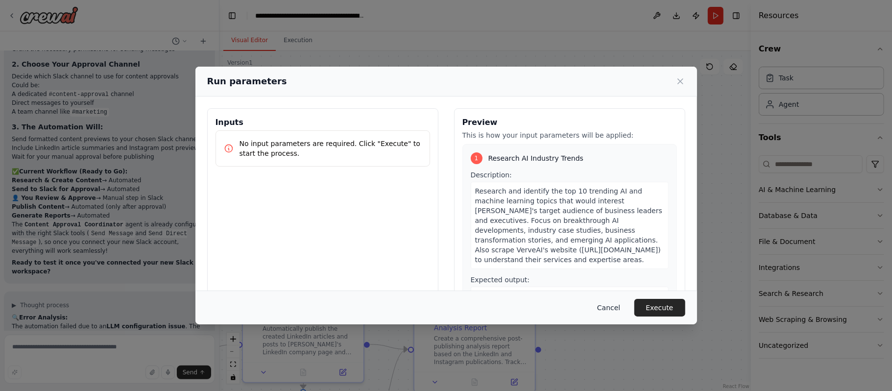
click at [608, 304] on button "Cancel" at bounding box center [608, 308] width 39 height 18
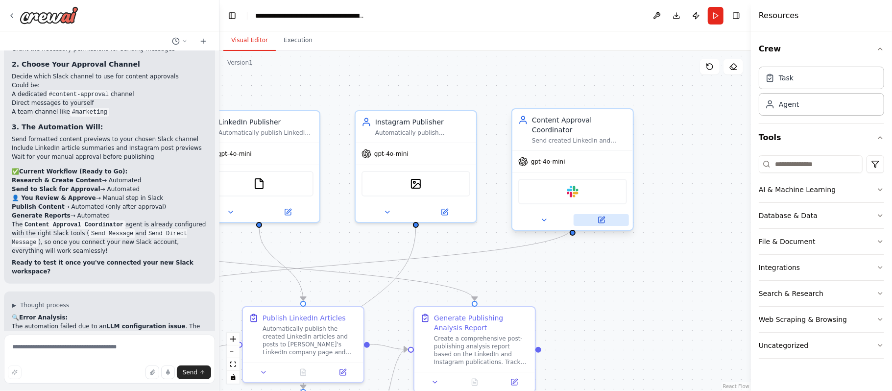
click at [596, 214] on button at bounding box center [601, 220] width 55 height 12
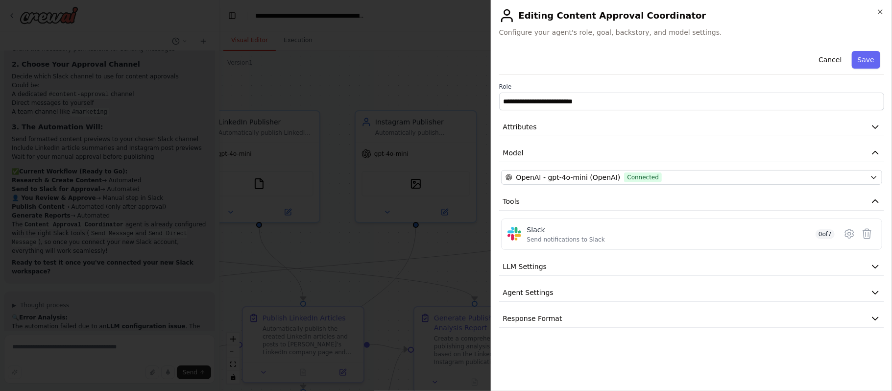
click at [596, 209] on button "Tools" at bounding box center [691, 202] width 385 height 18
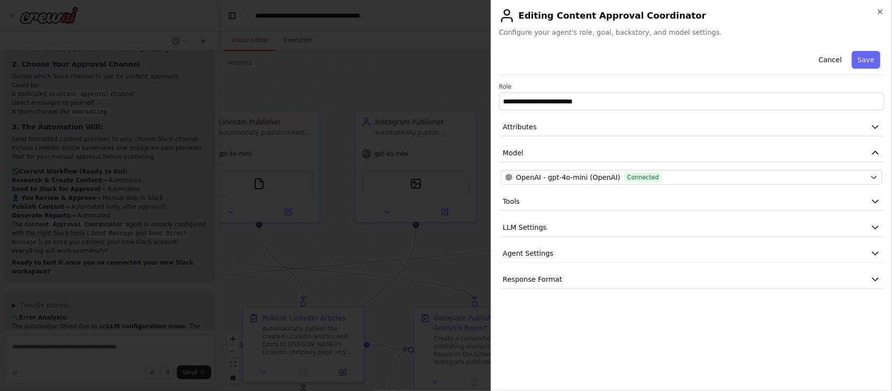
click at [596, 209] on button "Tools" at bounding box center [691, 202] width 385 height 18
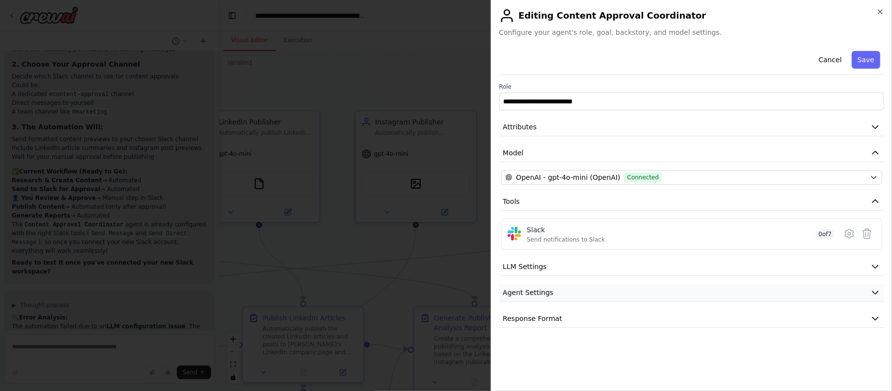
click at [570, 292] on button "Agent Settings" at bounding box center [691, 293] width 385 height 18
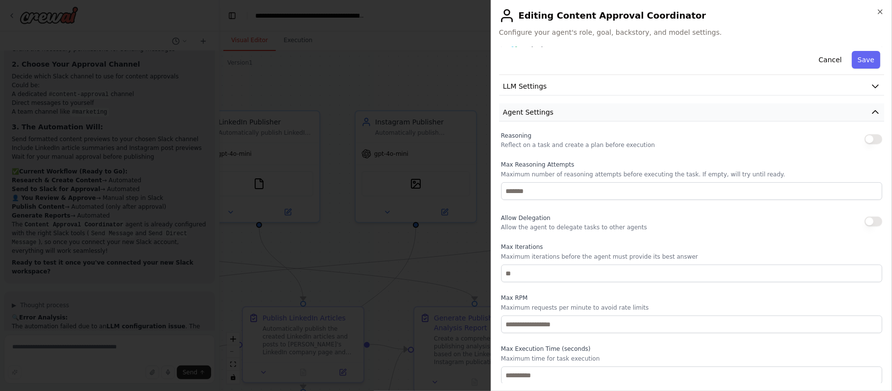
scroll to position [217, 0]
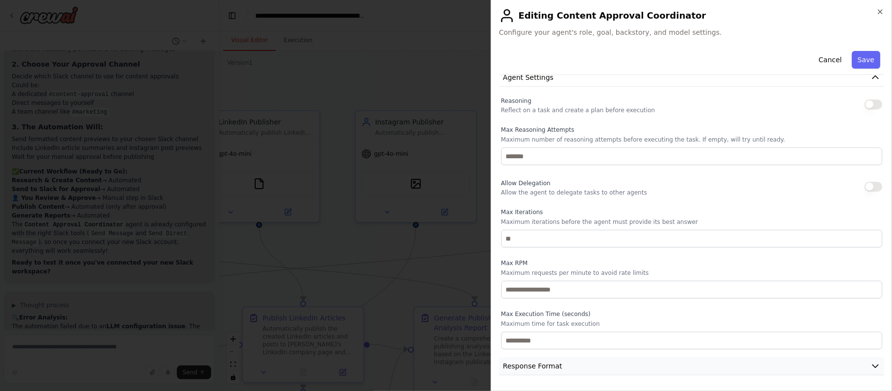
click at [530, 361] on span "Response Format" at bounding box center [532, 366] width 59 height 10
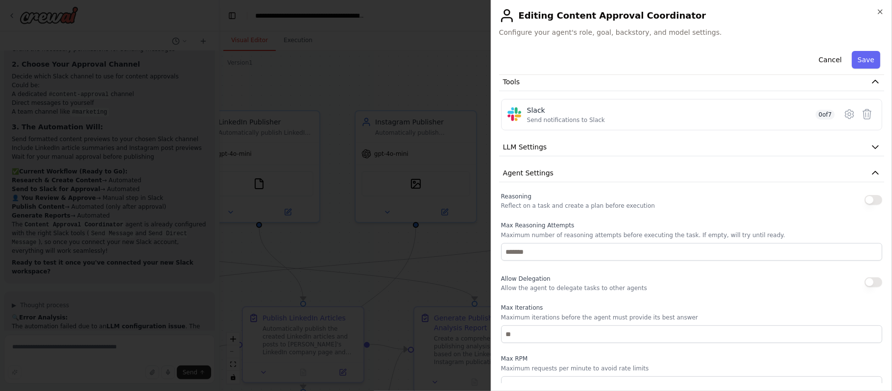
scroll to position [119, 0]
click at [848, 115] on icon at bounding box center [849, 115] width 3 height 3
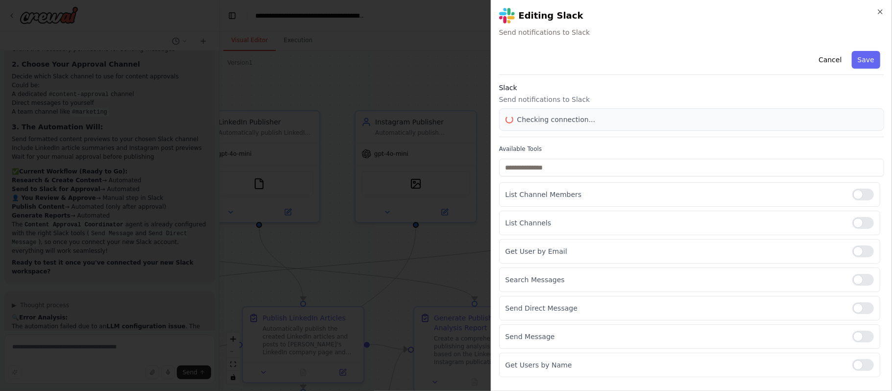
scroll to position [0, 0]
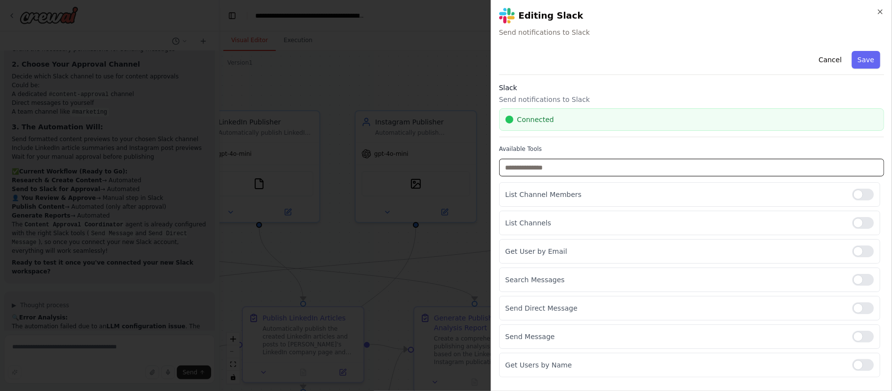
click at [586, 165] on input "text" at bounding box center [691, 168] width 385 height 18
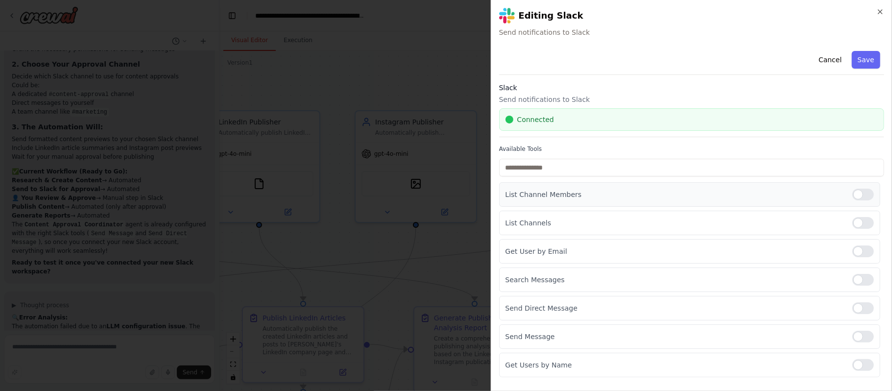
click at [558, 194] on p "List Channel Members" at bounding box center [675, 195] width 339 height 10
click at [837, 56] on button "Cancel" at bounding box center [830, 60] width 35 height 18
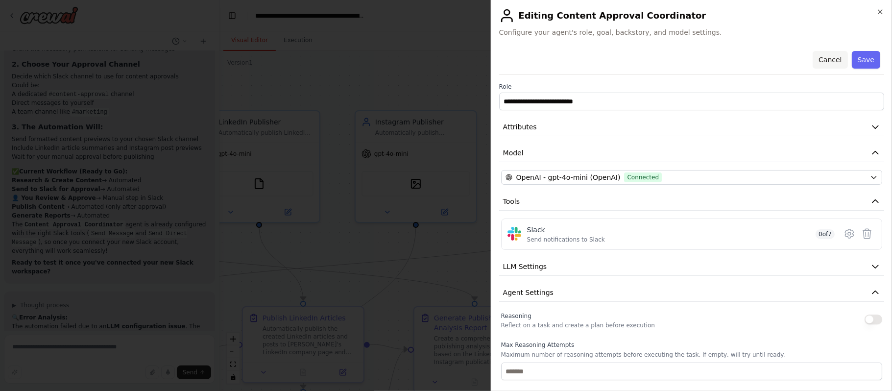
click at [830, 58] on button "Cancel" at bounding box center [830, 60] width 35 height 18
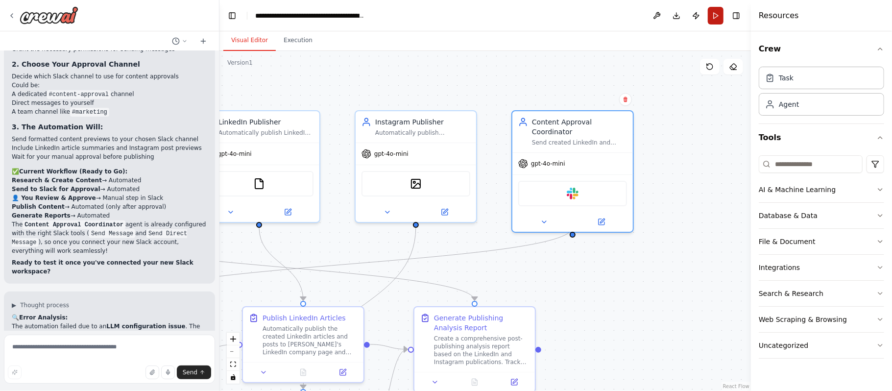
click at [708, 15] on button "Run" at bounding box center [716, 16] width 16 height 18
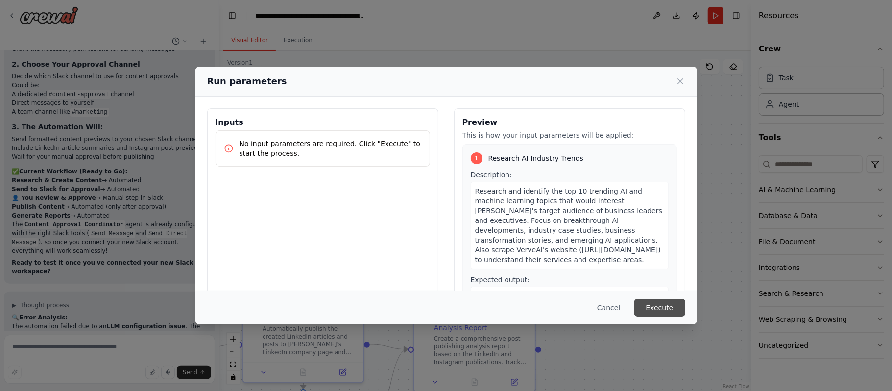
click at [661, 310] on button "Execute" at bounding box center [659, 308] width 51 height 18
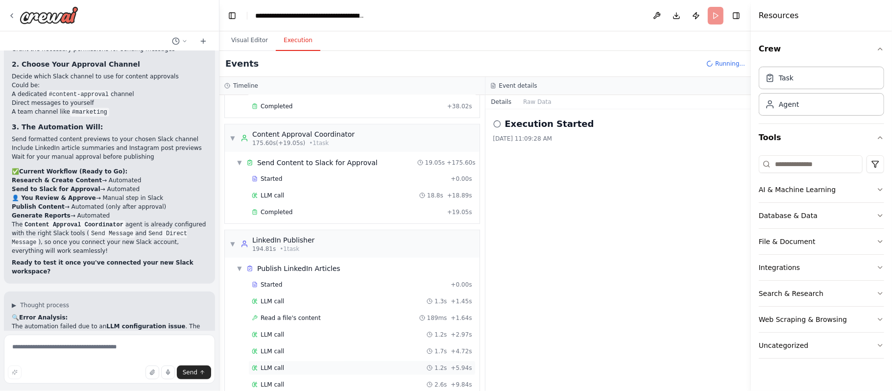
scroll to position [472, 0]
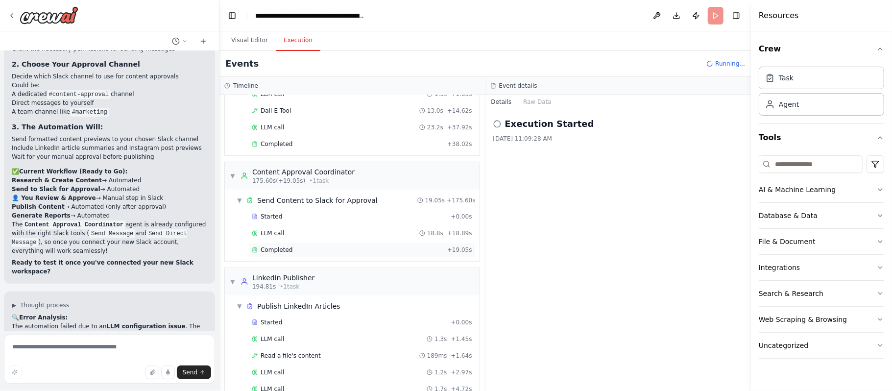
click at [273, 255] on div "Completed + 19.05s" at bounding box center [361, 249] width 227 height 15
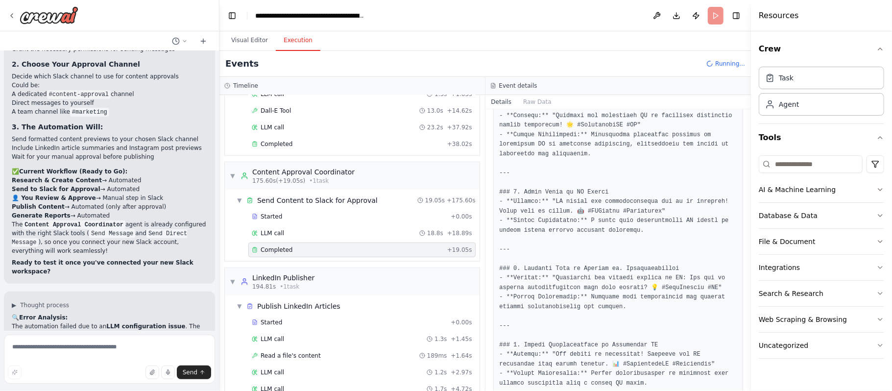
scroll to position [1290, 0]
click at [667, 95] on div "Event details" at bounding box center [618, 86] width 266 height 18
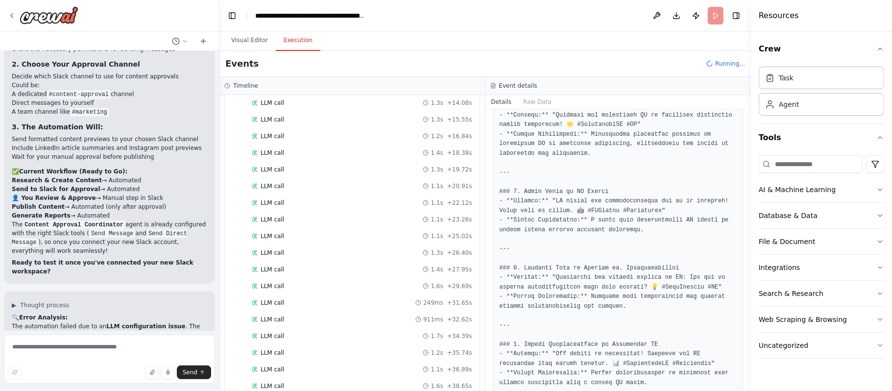
scroll to position [878, 0]
click at [263, 322] on span "LLM call" at bounding box center [273, 318] width 24 height 8
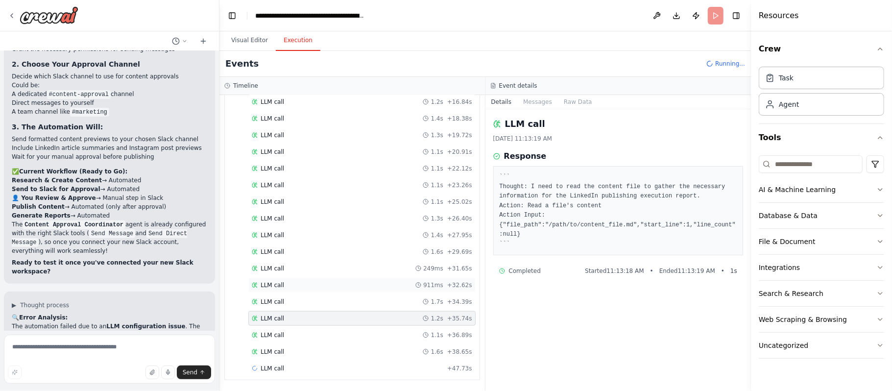
scroll to position [894, 0]
click at [266, 331] on span "LLM call" at bounding box center [273, 335] width 24 height 8
click at [269, 340] on div "LLM call 1.6s + 38.65s" at bounding box center [361, 333] width 227 height 15
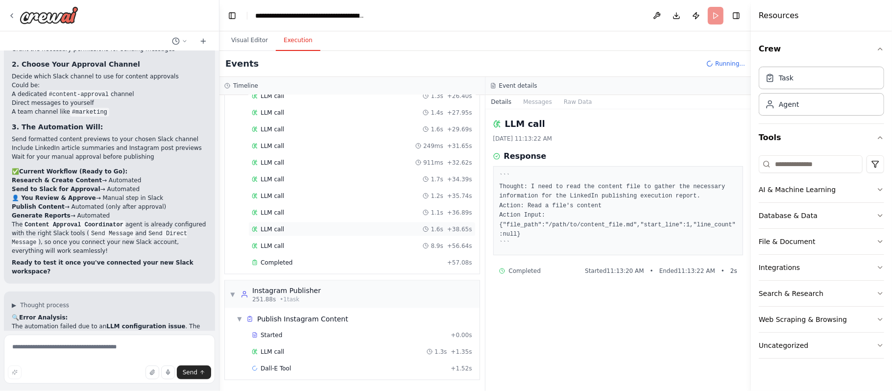
scroll to position [1019, 0]
click at [271, 247] on span "LLM call" at bounding box center [273, 246] width 24 height 8
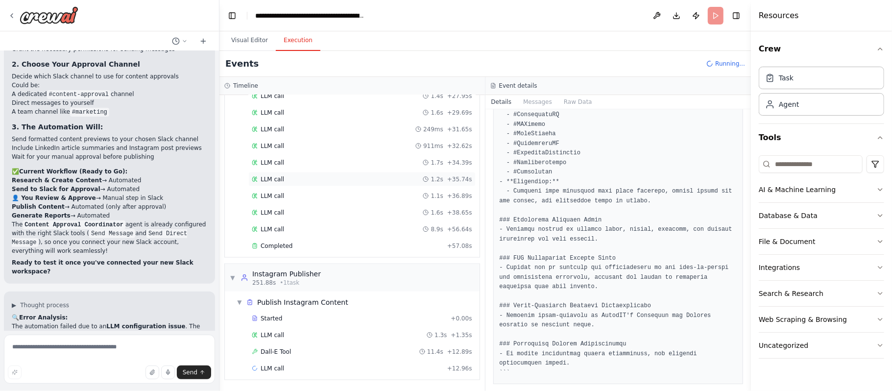
scroll to position [1036, 0]
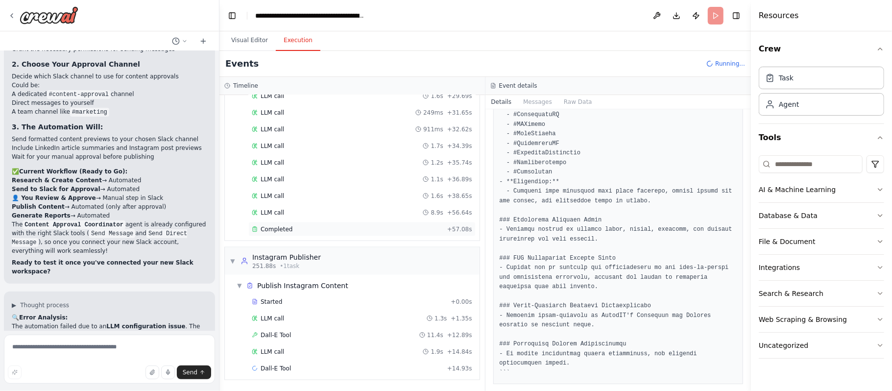
click at [271, 233] on span "Completed" at bounding box center [277, 229] width 32 height 8
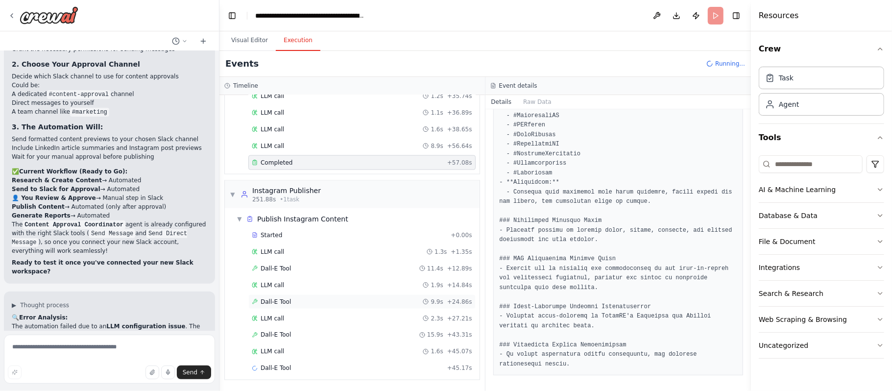
click at [279, 296] on div "Dall-E Tool 9.9s + 24.86s" at bounding box center [361, 301] width 227 height 15
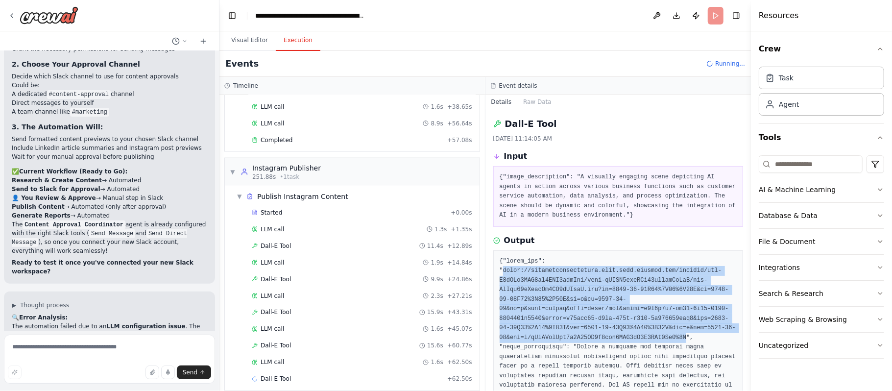
drag, startPoint x: 504, startPoint y: 271, endPoint x: 669, endPoint y: 338, distance: 178.5
click at [669, 338] on pre at bounding box center [619, 348] width 238 height 182
copy pre "[URL][DOMAIN_NAME][DATE][DATE]"
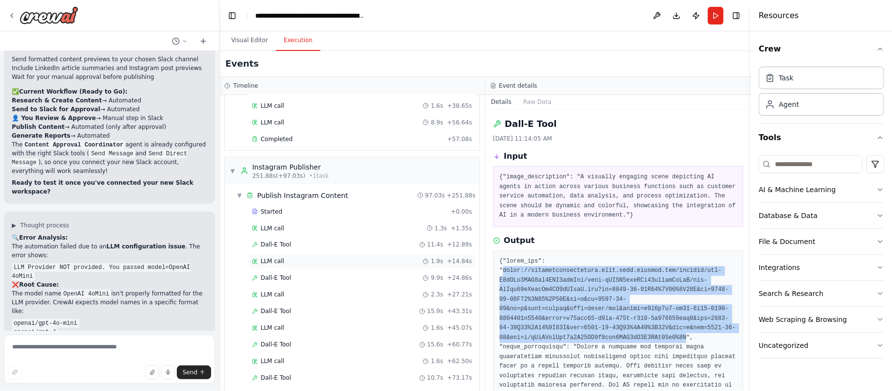
scroll to position [1257, 0]
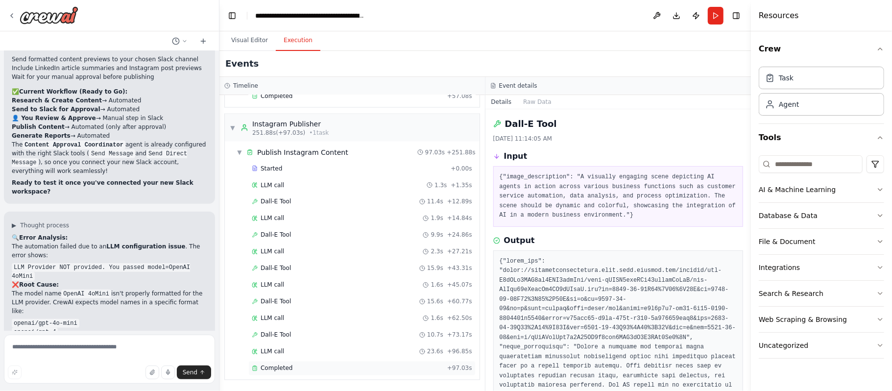
click at [283, 369] on span "Completed" at bounding box center [277, 368] width 32 height 8
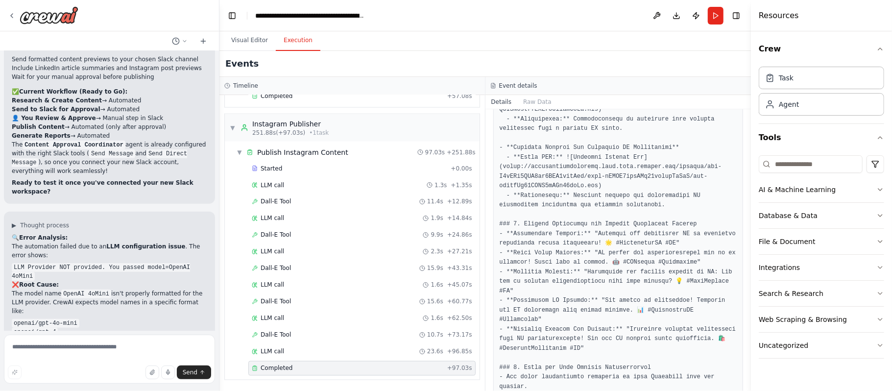
scroll to position [832, 0]
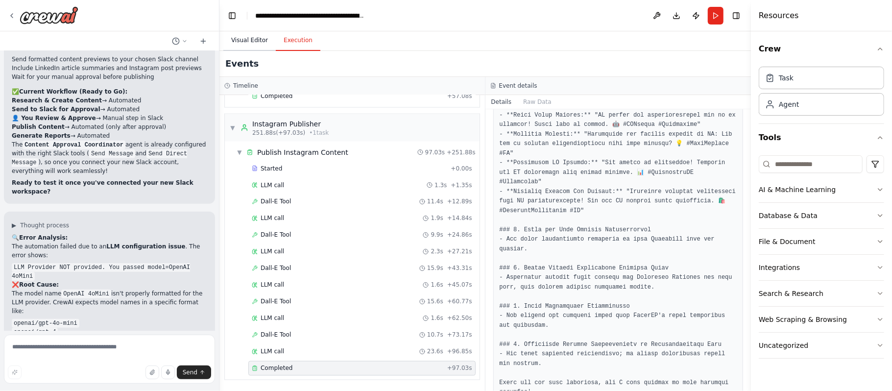
click at [251, 42] on button "Visual Editor" at bounding box center [249, 40] width 52 height 21
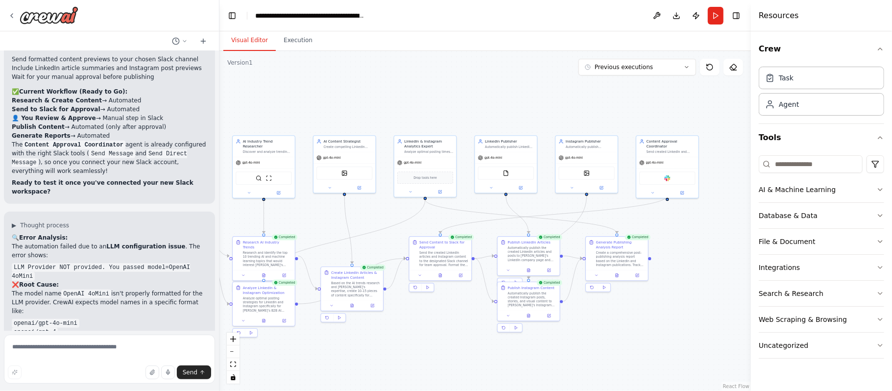
drag, startPoint x: 400, startPoint y: 175, endPoint x: 590, endPoint y: 124, distance: 196.8
click at [590, 124] on div ".deletable-edge-delete-btn { width: 20px; height: 20px; border: 0px solid #ffff…" at bounding box center [484, 221] width 531 height 340
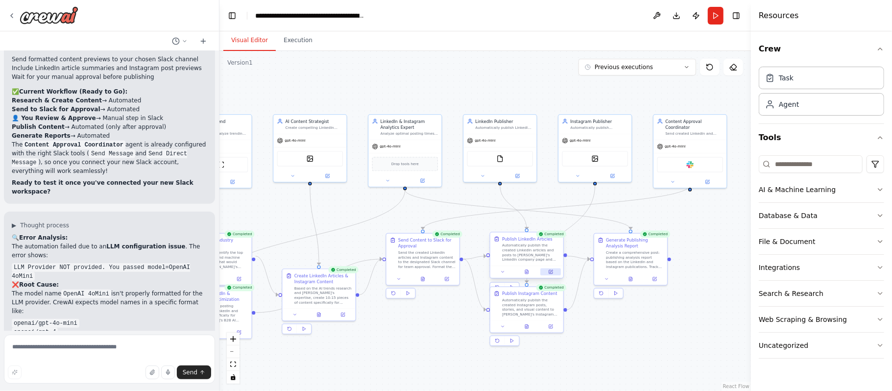
click at [553, 273] on icon at bounding box center [550, 271] width 5 height 5
click at [553, 273] on icon at bounding box center [553, 271] width 3 height 3
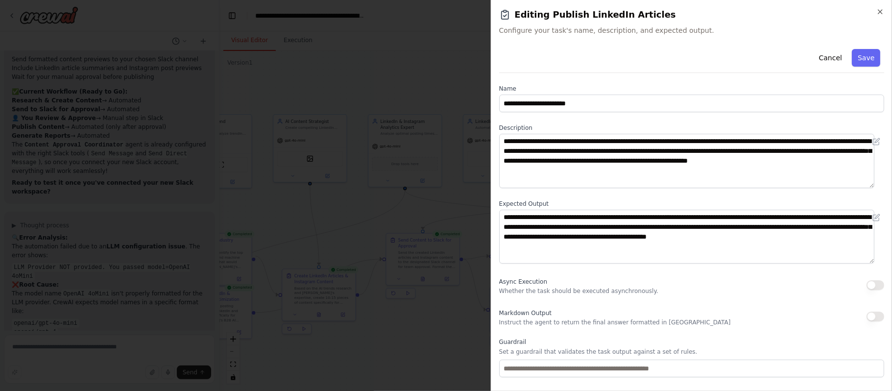
scroll to position [52, 0]
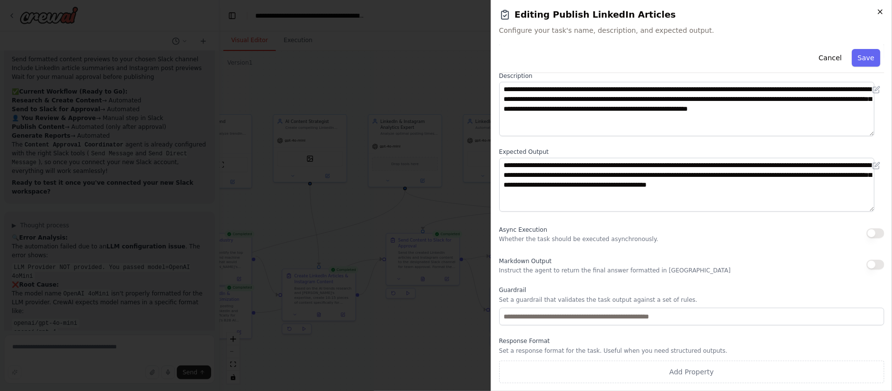
click at [878, 14] on icon "button" at bounding box center [880, 12] width 8 height 8
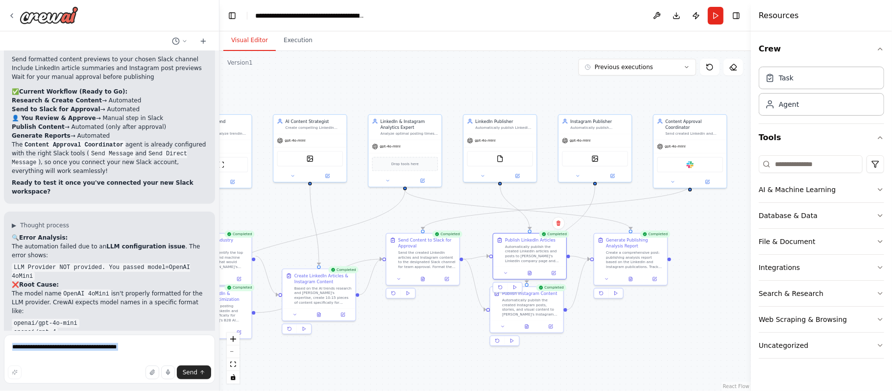
drag, startPoint x: 24, startPoint y: 371, endPoint x: 57, endPoint y: 355, distance: 36.6
click at [57, 355] on div "Send" at bounding box center [109, 361] width 211 height 52
click at [57, 355] on textarea at bounding box center [109, 359] width 211 height 49
paste textarea "**********"
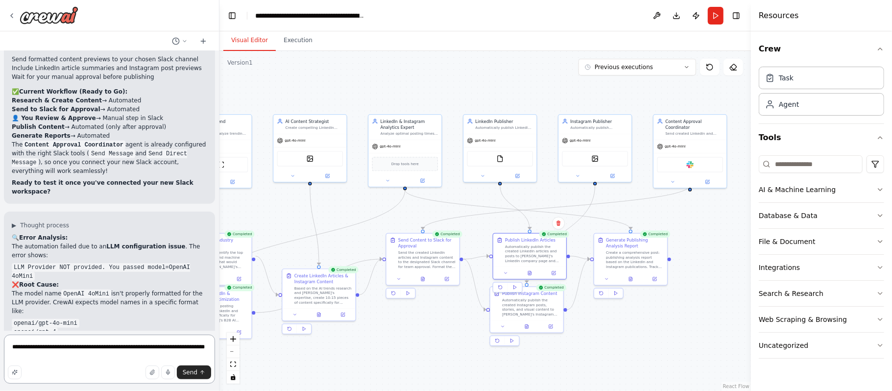
type textarea "**********"
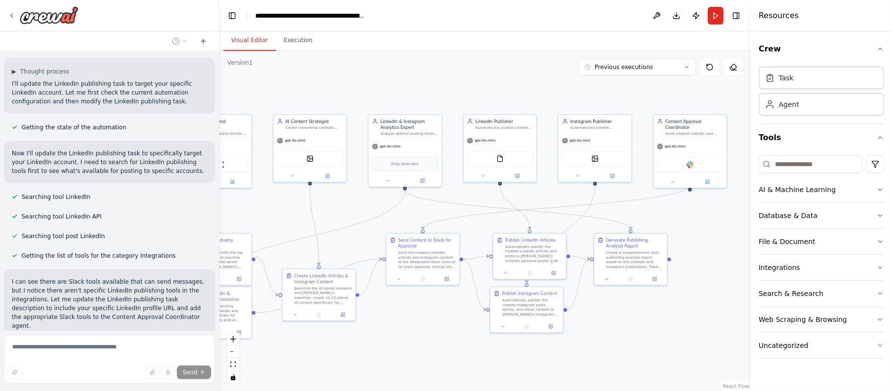
scroll to position [8935, 0]
drag, startPoint x: 616, startPoint y: 142, endPoint x: 594, endPoint y: 137, distance: 22.0
click at [594, 137] on div "gpt-4o-mini" at bounding box center [594, 139] width 73 height 13
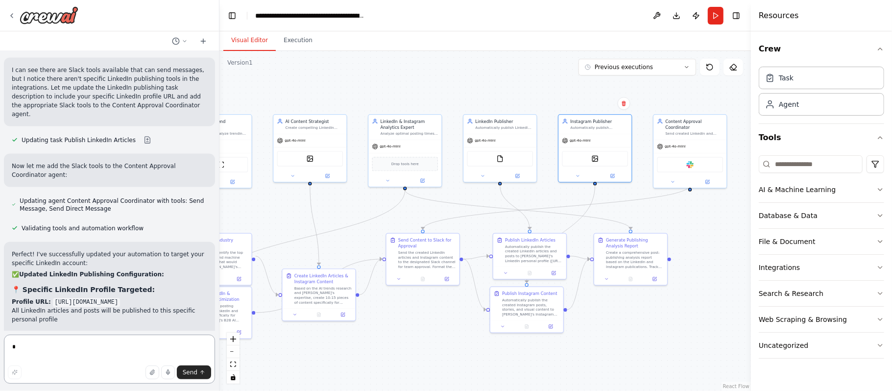
scroll to position [9107, 0]
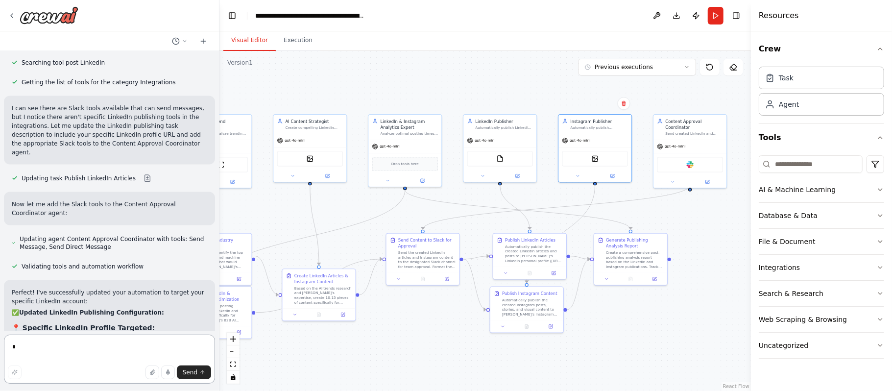
click at [66, 343] on textarea at bounding box center [109, 359] width 211 height 49
type textarea "*"
type textarea "**********"
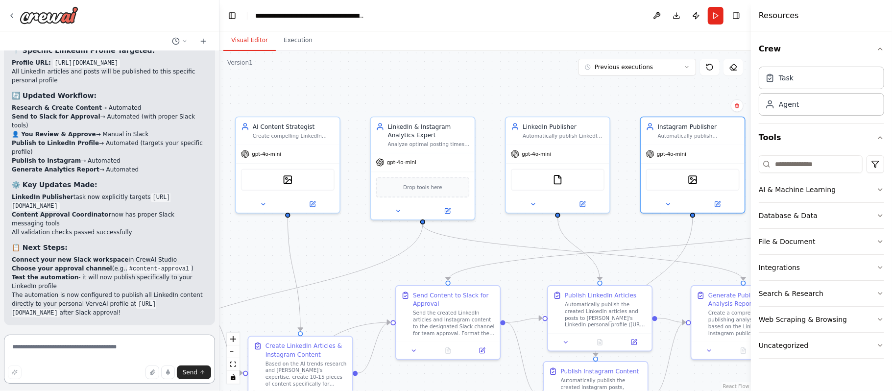
scroll to position [9390, 0]
